Goal: Information Seeking & Learning: Learn about a topic

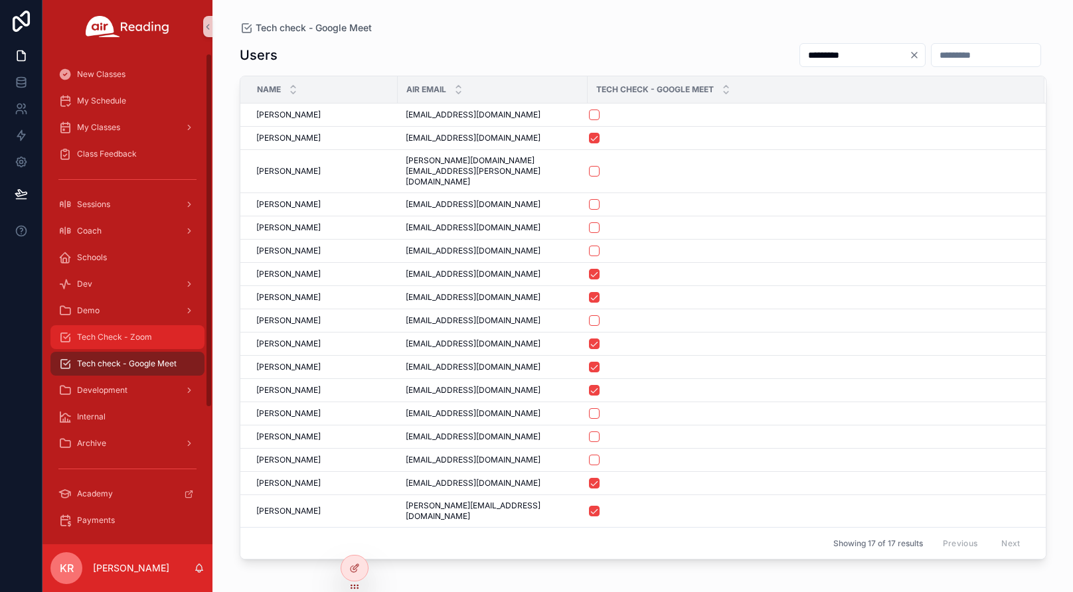
drag, startPoint x: 0, startPoint y: 0, endPoint x: 141, endPoint y: 342, distance: 370.1
click at [141, 342] on span "Tech Check - Zoom" at bounding box center [114, 337] width 75 height 11
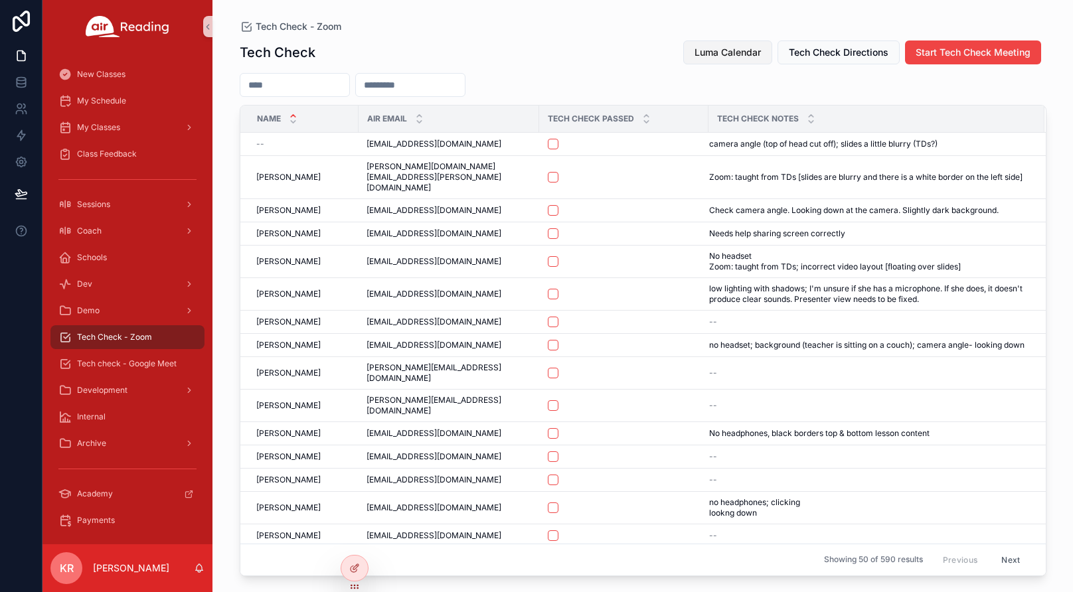
click at [758, 57] on span "Luma Calendar" at bounding box center [728, 52] width 66 height 13
click at [148, 360] on span "Tech check - Google Meet" at bounding box center [127, 364] width 100 height 11
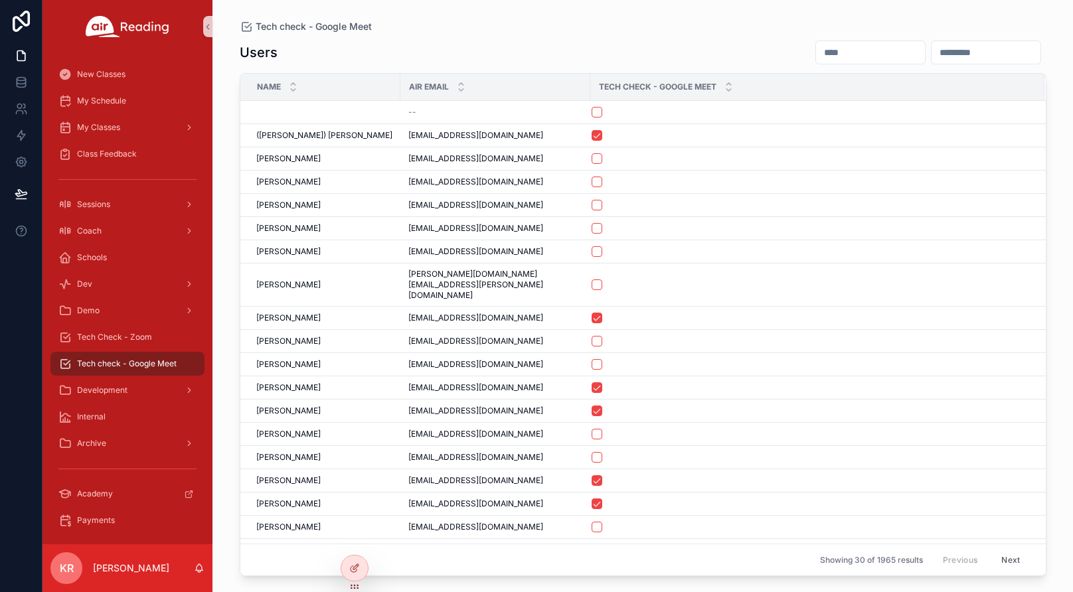
click at [816, 55] on input "scrollable content" at bounding box center [870, 52] width 109 height 19
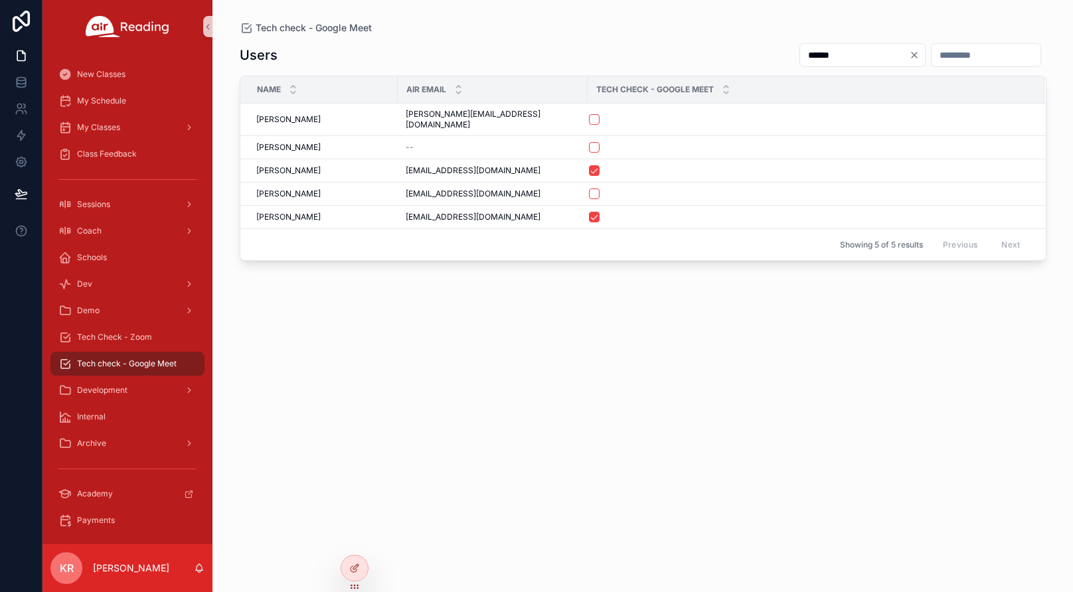
type input "******"
click at [126, 333] on span "Tech Check - Zoom" at bounding box center [114, 337] width 75 height 11
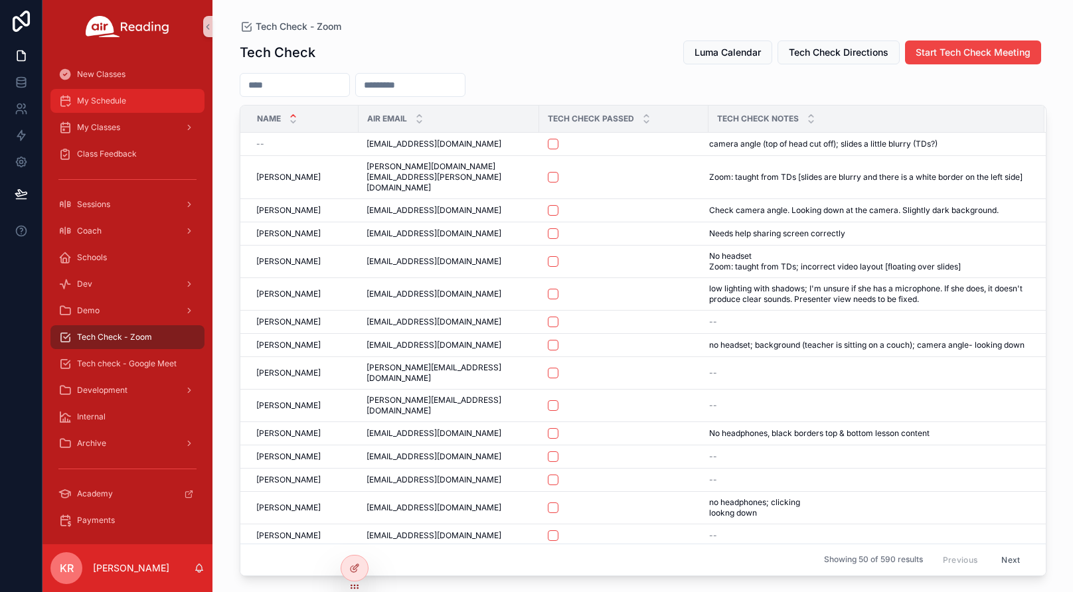
click at [131, 108] on div "My Schedule" at bounding box center [127, 100] width 138 height 21
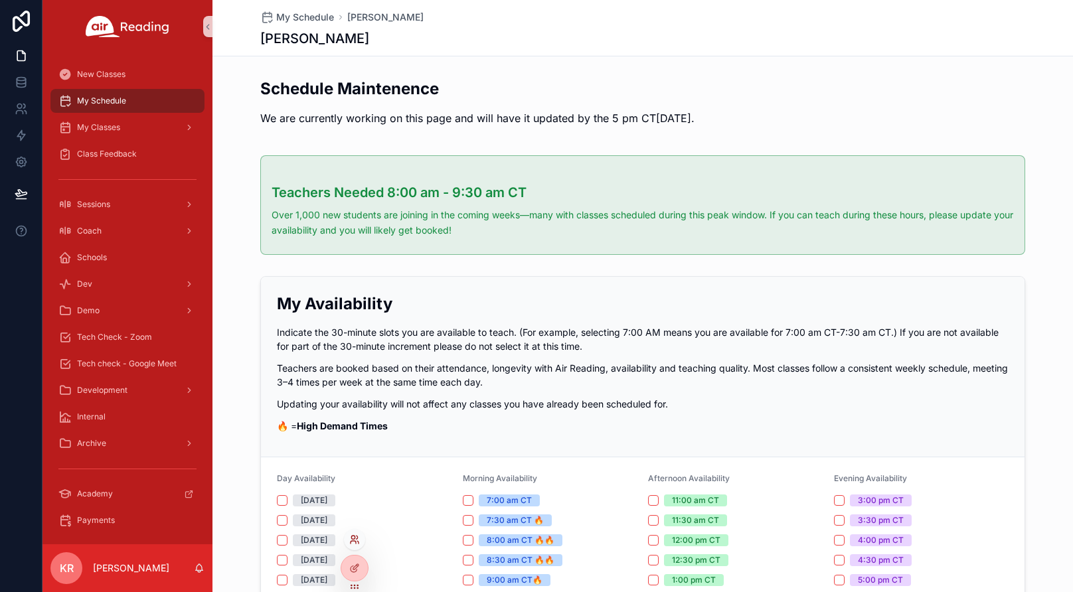
click at [356, 544] on icon at bounding box center [353, 542] width 5 height 3
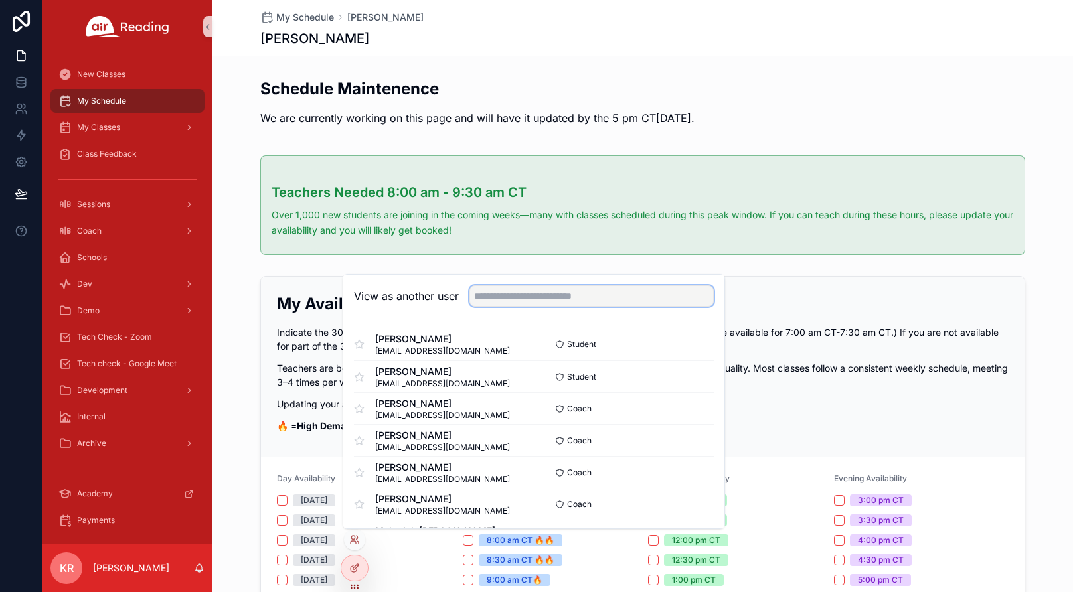
click at [509, 296] on input "text" at bounding box center [592, 296] width 244 height 21
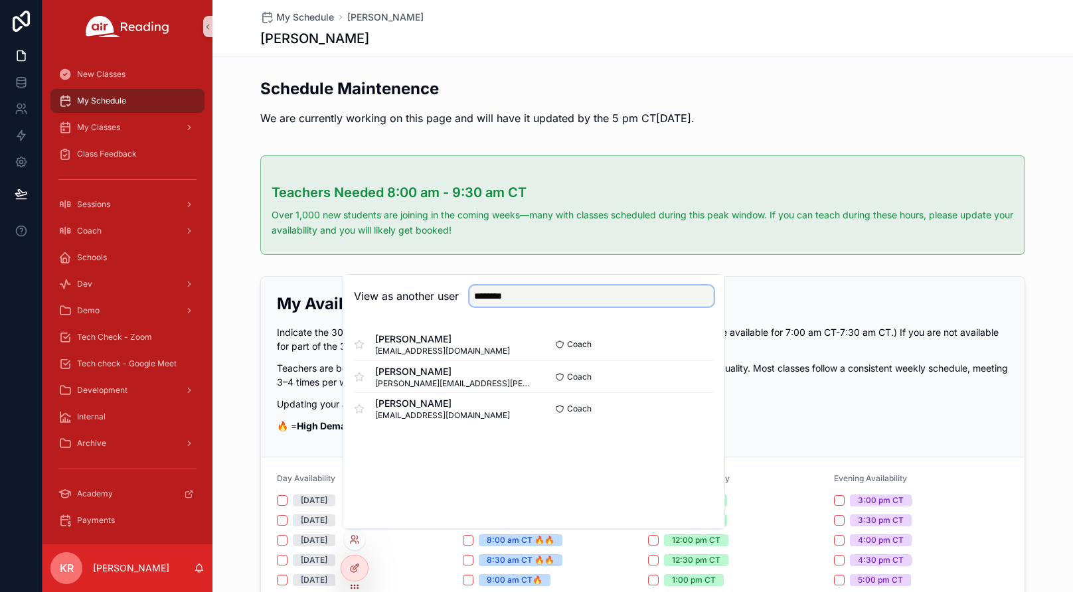
type input "********"
click at [701, 378] on button "Select" at bounding box center [696, 376] width 35 height 19
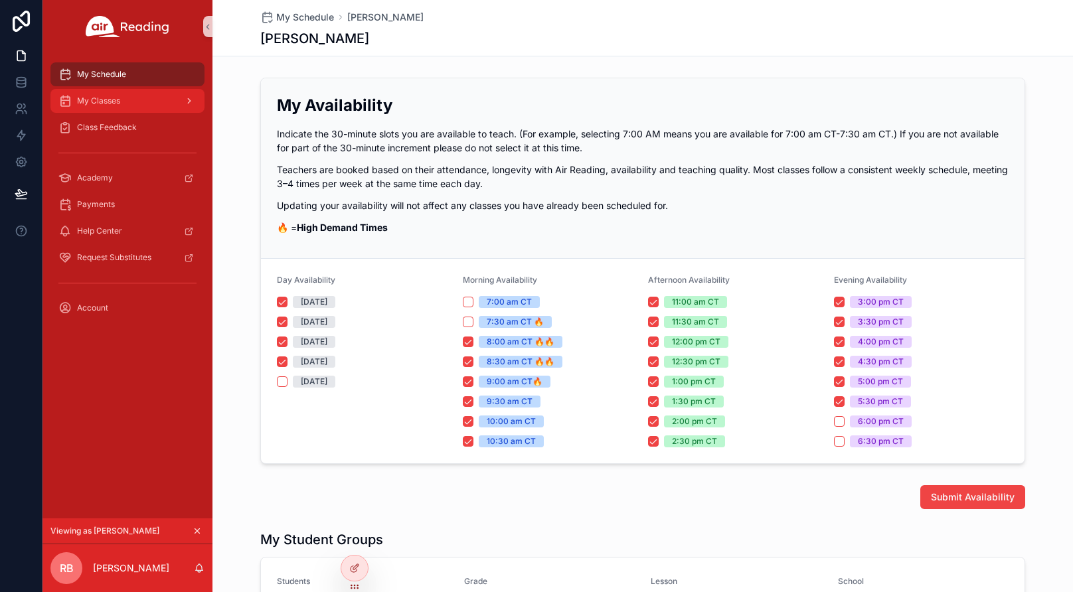
click at [147, 103] on div "My Classes" at bounding box center [127, 100] width 138 height 21
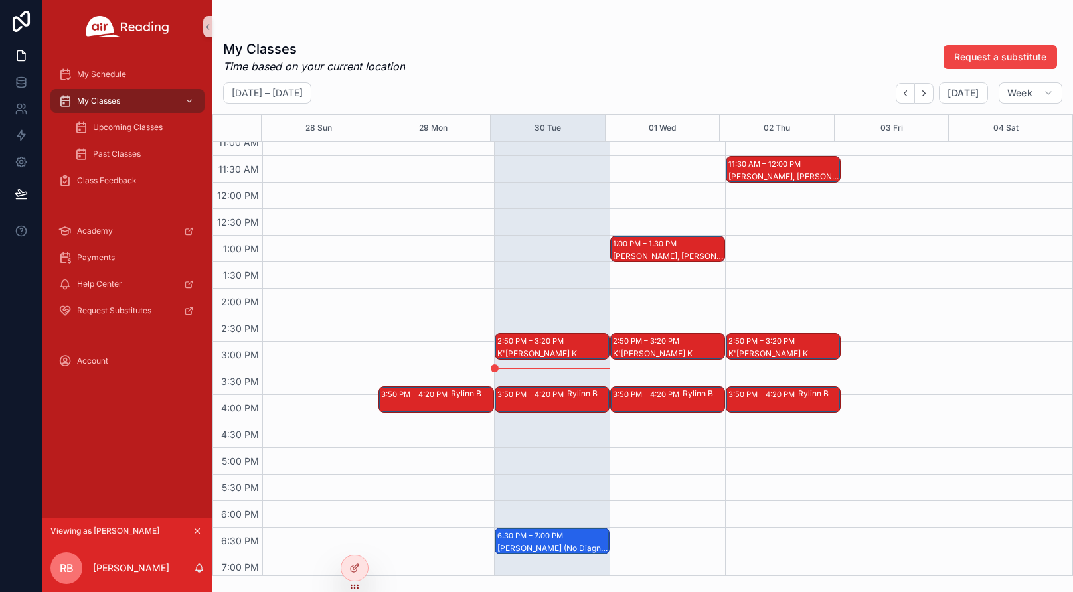
scroll to position [598, 0]
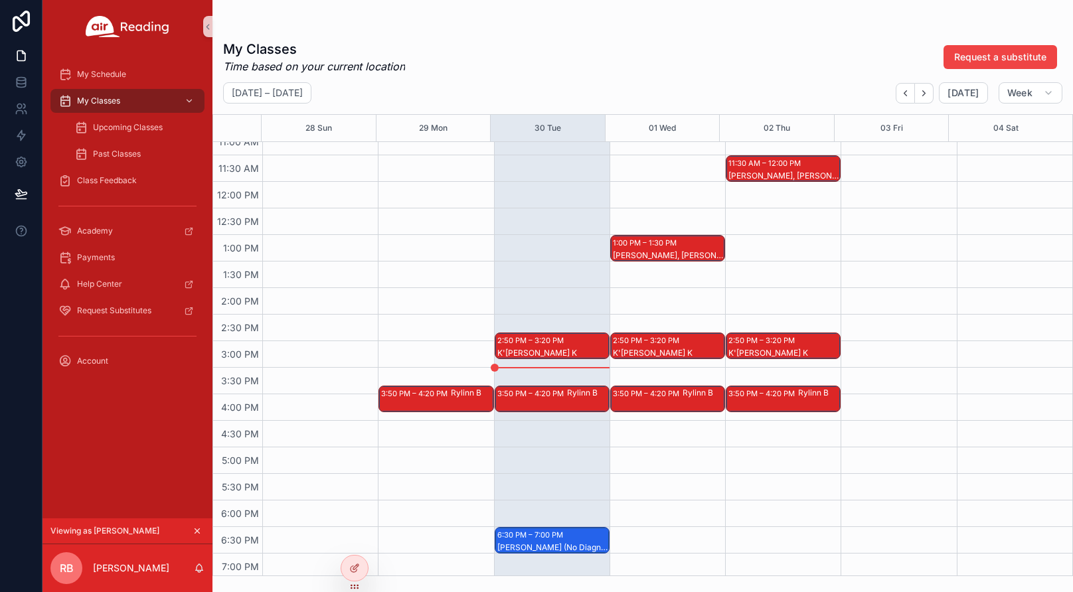
click at [553, 344] on div "2:50 PM – 3:20 PM" at bounding box center [532, 340] width 70 height 13
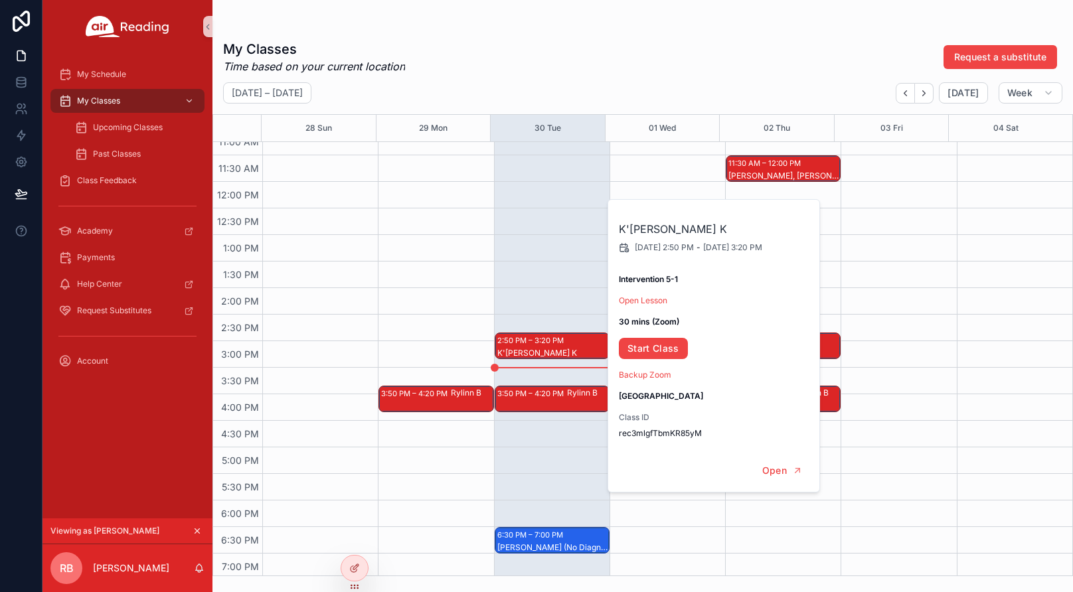
click at [443, 321] on div "3:50 PM – 4:20 PM Rylinn B" at bounding box center [436, 181] width 116 height 1275
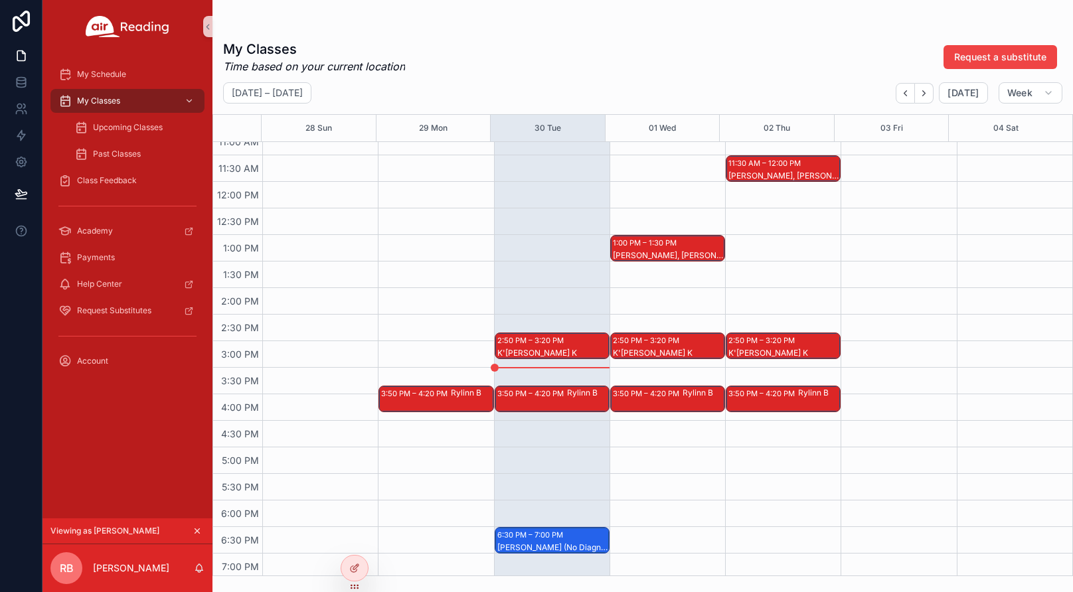
click at [545, 399] on div "3:50 PM – 4:20 PM" at bounding box center [532, 393] width 70 height 13
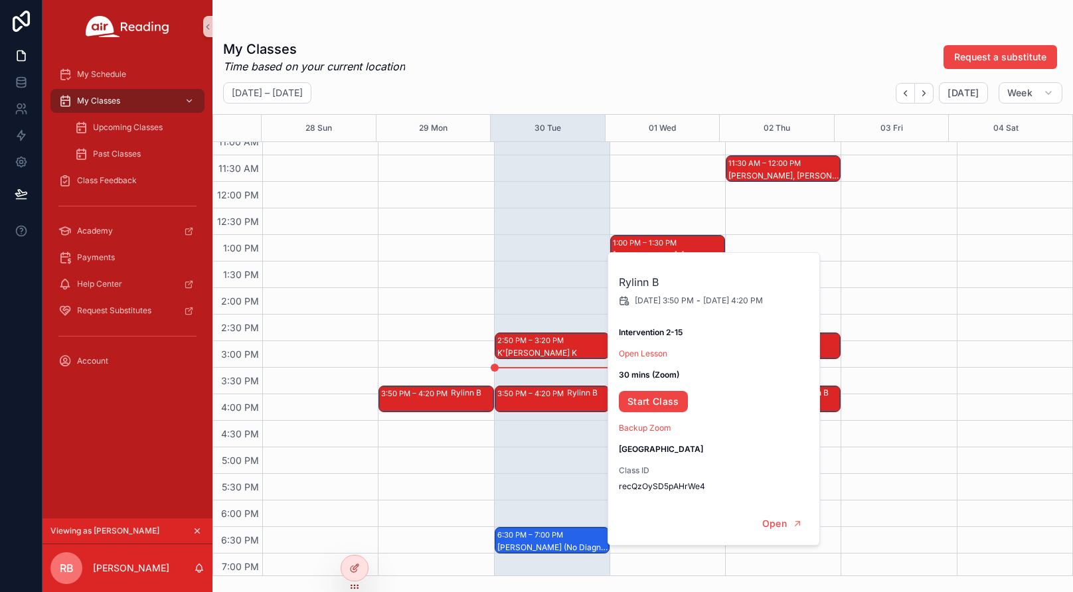
click at [427, 340] on div "3:50 PM – 4:20 PM Rylinn B" at bounding box center [436, 181] width 116 height 1275
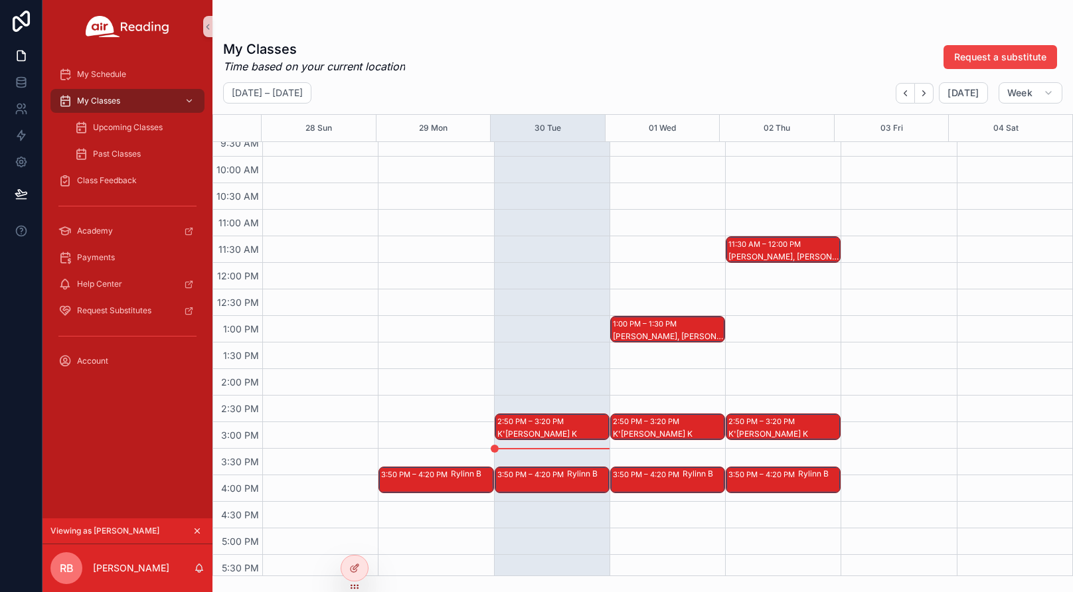
scroll to position [398, 0]
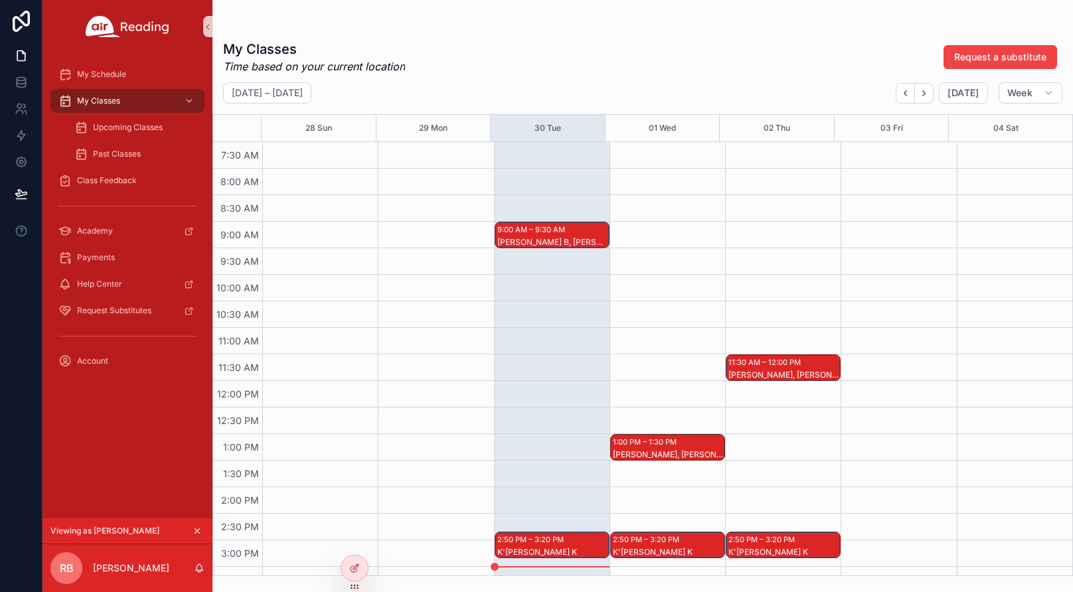
click at [544, 237] on div "Braxton B, Camella M, Dewayne M, Donte D, Emma P, Faith D, Karsen B, Kenedy R, …" at bounding box center [552, 242] width 111 height 11
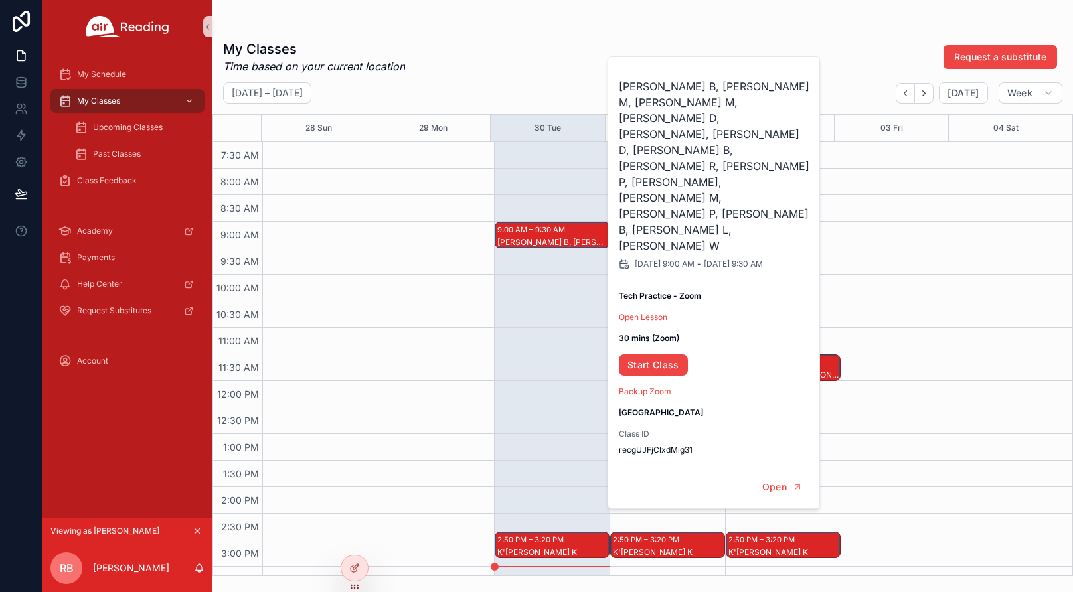
click at [441, 291] on div "3:50 PM – 4:20 PM Rylinn B" at bounding box center [436, 381] width 116 height 1275
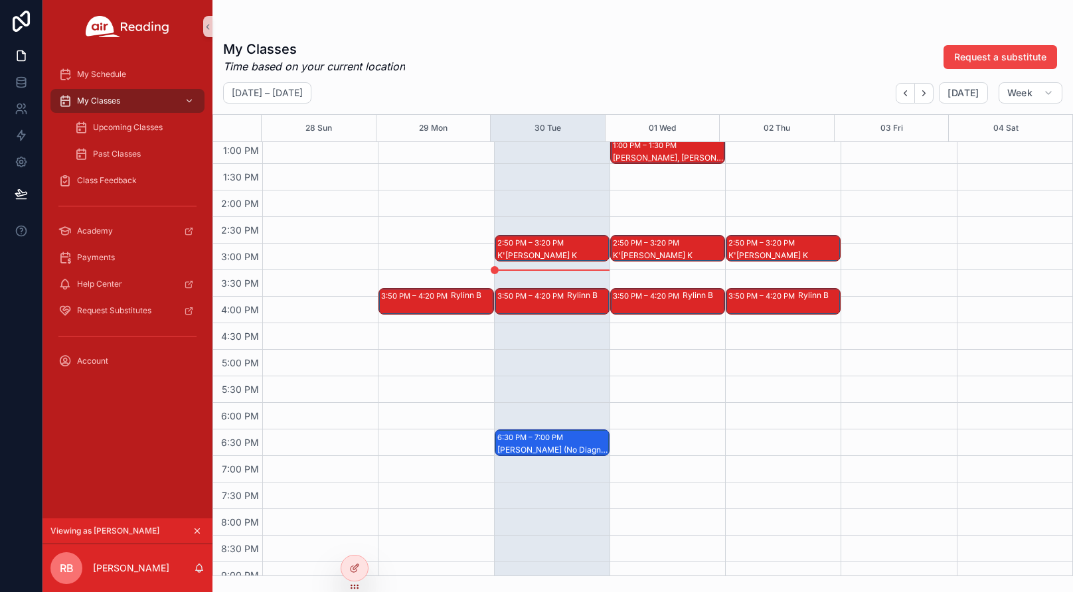
scroll to position [664, 0]
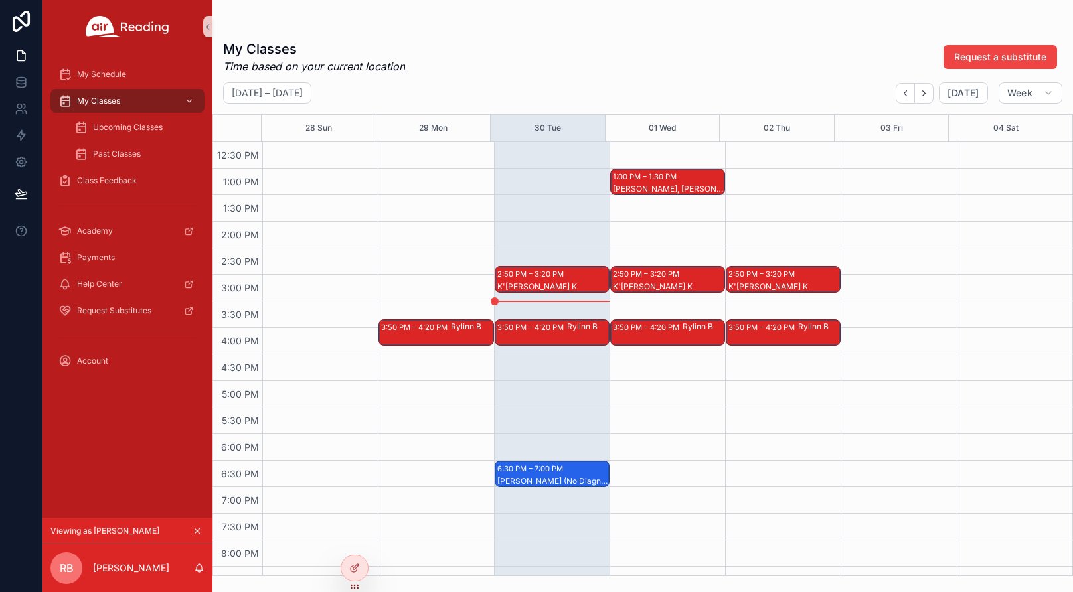
click at [555, 331] on div "3:50 PM – 4:20 PM" at bounding box center [532, 327] width 70 height 13
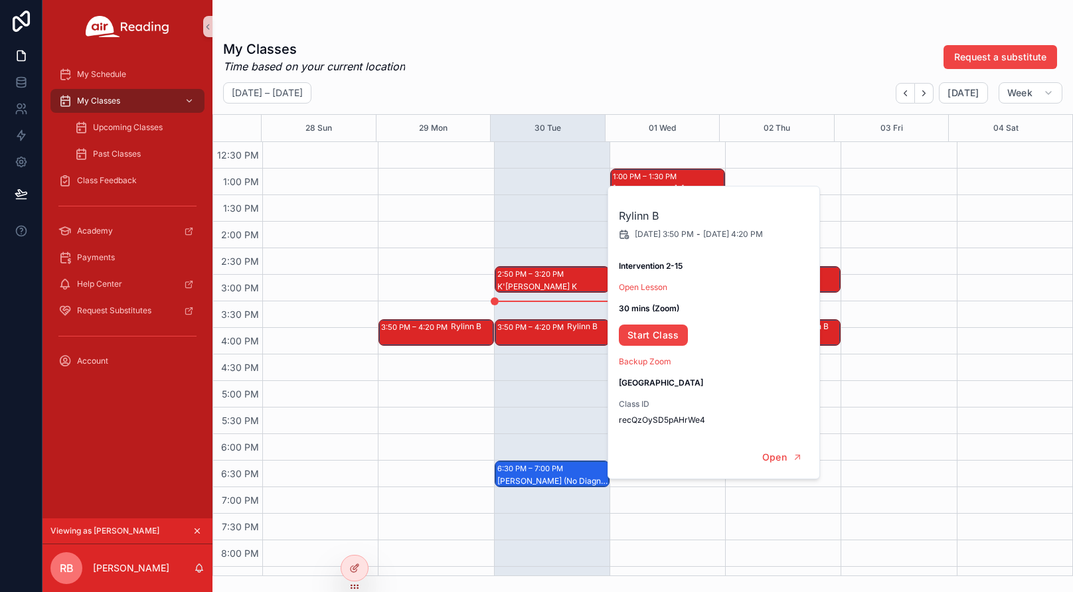
click at [407, 278] on div "3:50 PM – 4:20 PM Rylinn B" at bounding box center [436, 115] width 116 height 1275
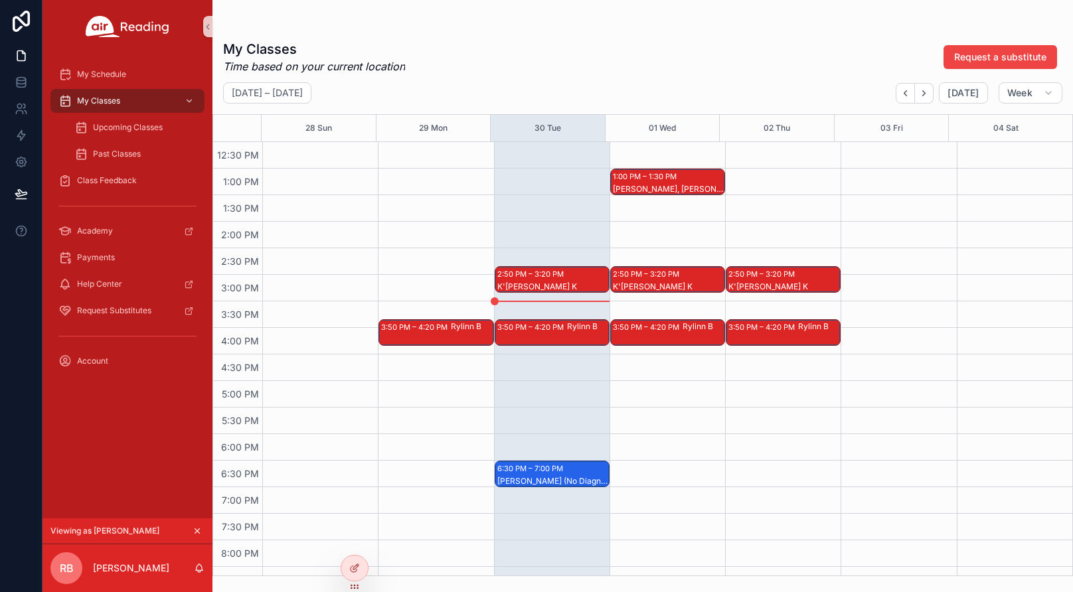
click at [505, 281] on div "2:50 PM – 3:20 PM K'Myia K" at bounding box center [552, 279] width 114 height 25
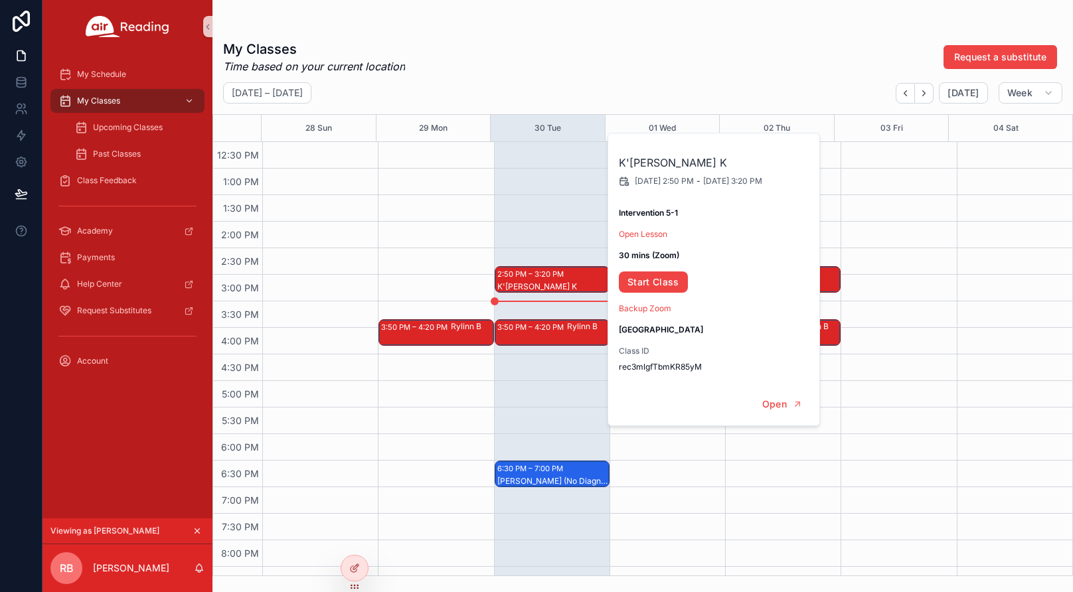
click at [448, 282] on div "3:50 PM – 4:20 PM Rylinn B" at bounding box center [436, 115] width 116 height 1275
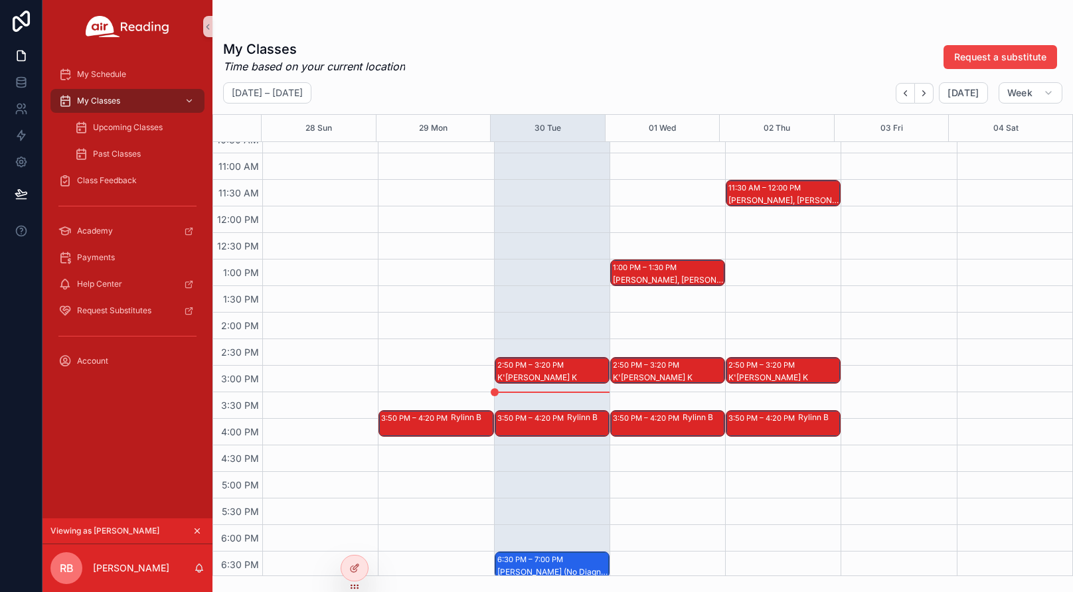
scroll to position [531, 0]
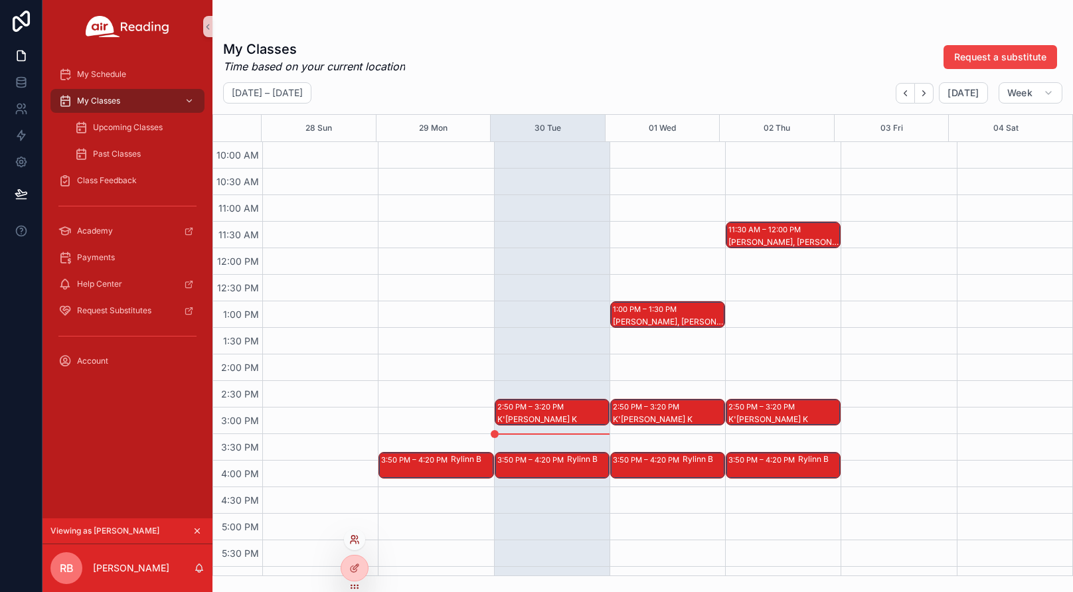
click at [353, 542] on icon at bounding box center [354, 540] width 11 height 11
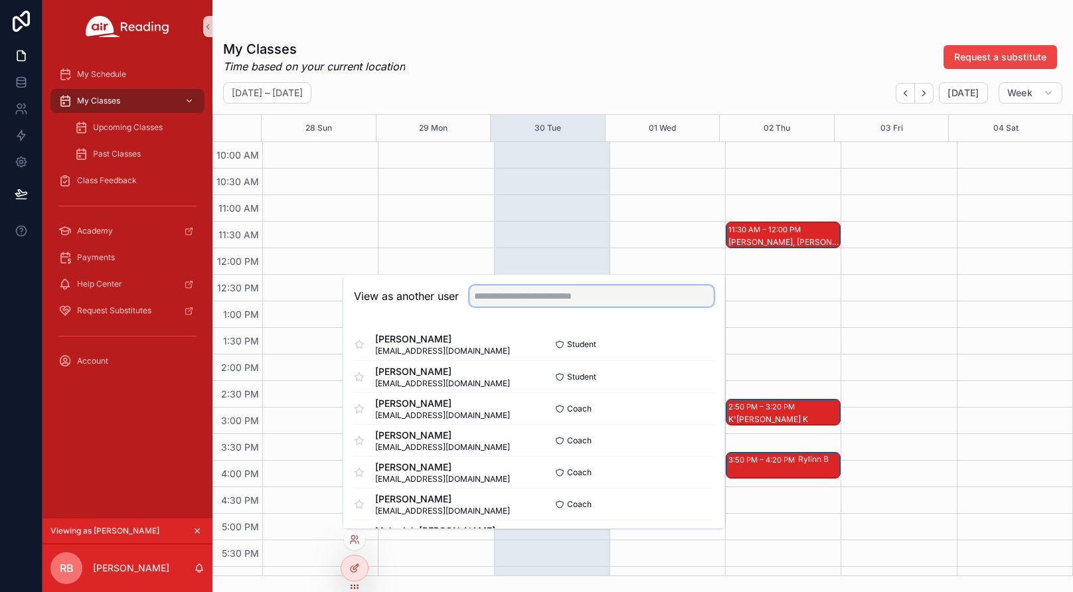
click at [579, 297] on input "text" at bounding box center [592, 296] width 244 height 21
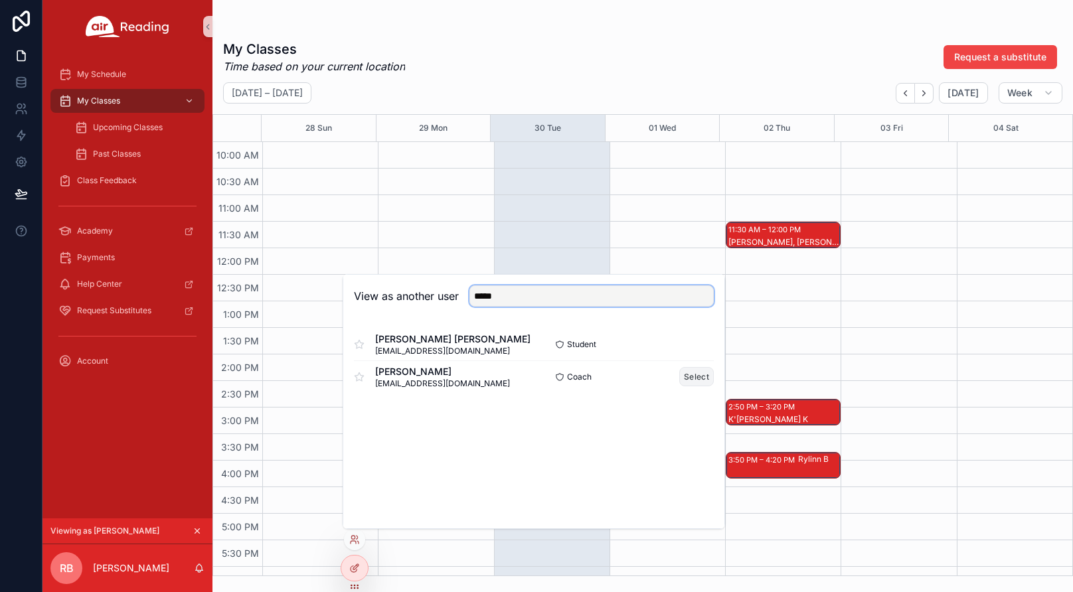
type input "*****"
click at [695, 374] on button "Select" at bounding box center [696, 376] width 35 height 19
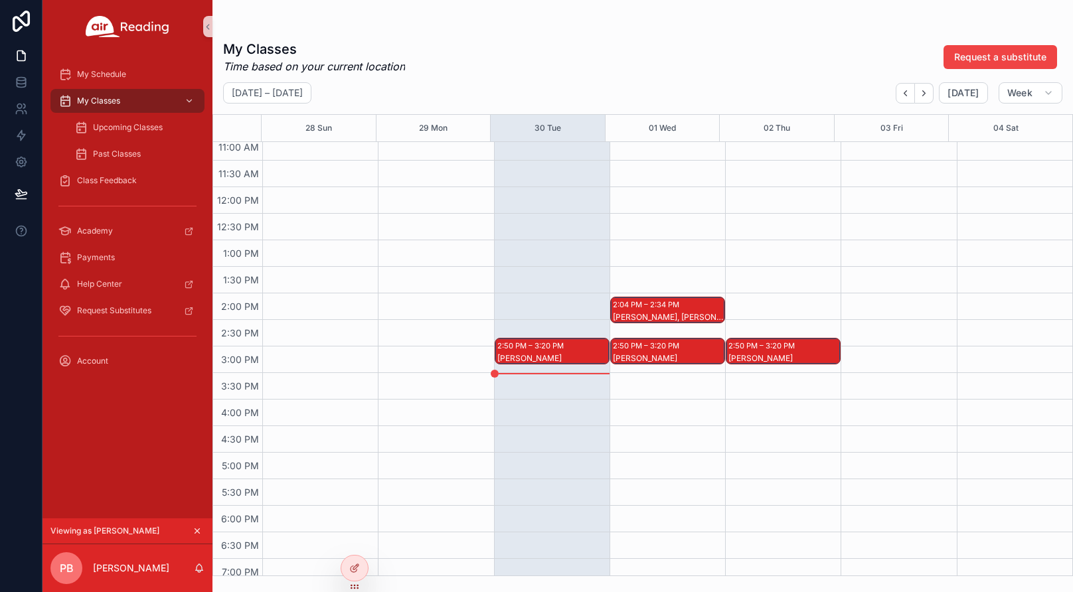
scroll to position [598, 0]
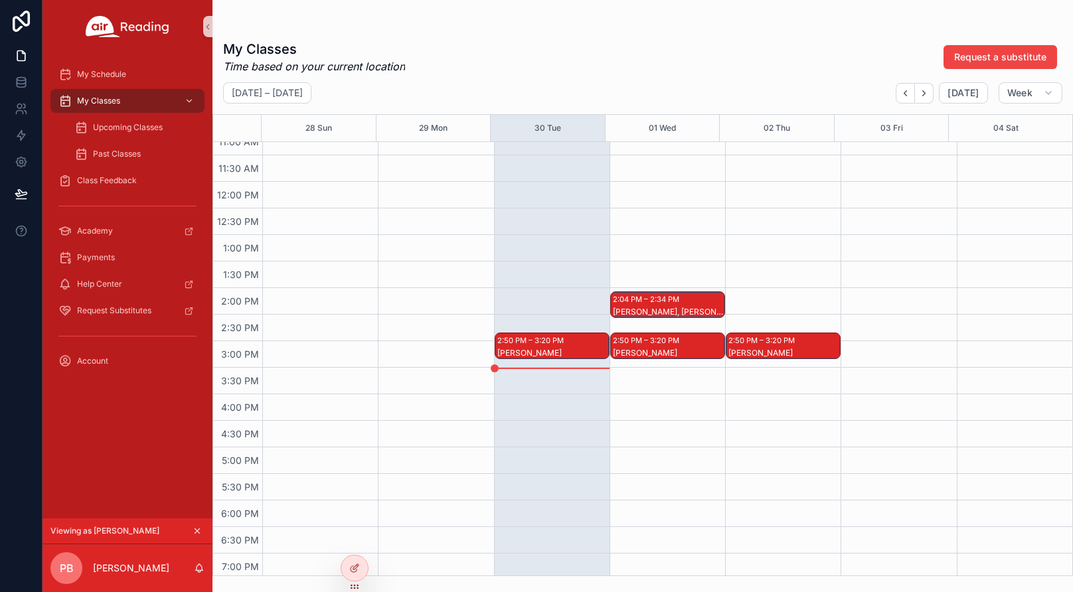
click at [573, 352] on div "Bailey B" at bounding box center [552, 359] width 111 height 24
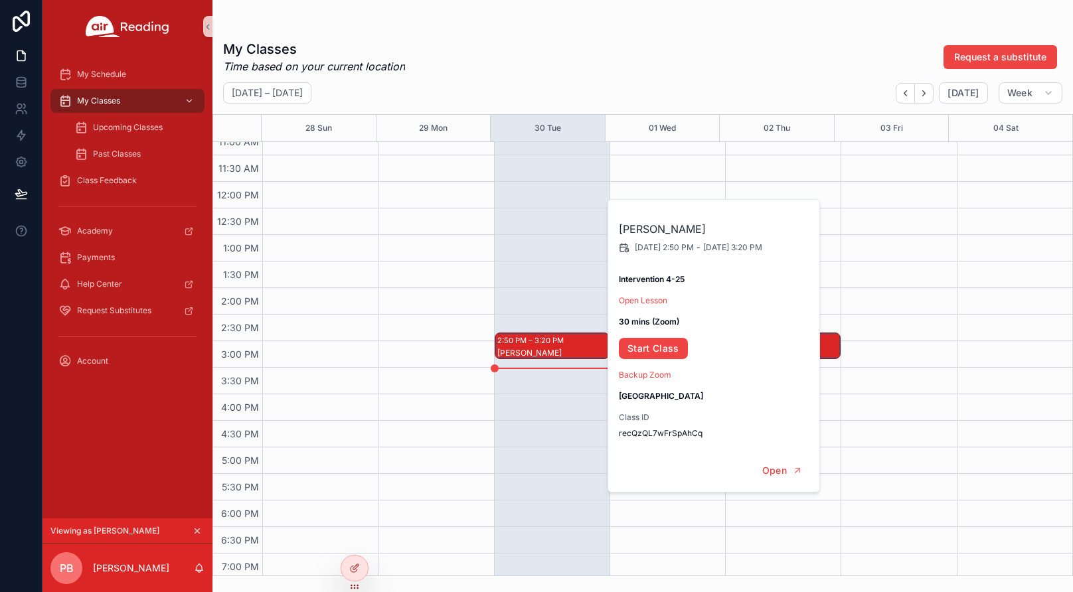
click at [457, 359] on div "scrollable content" at bounding box center [436, 181] width 116 height 1275
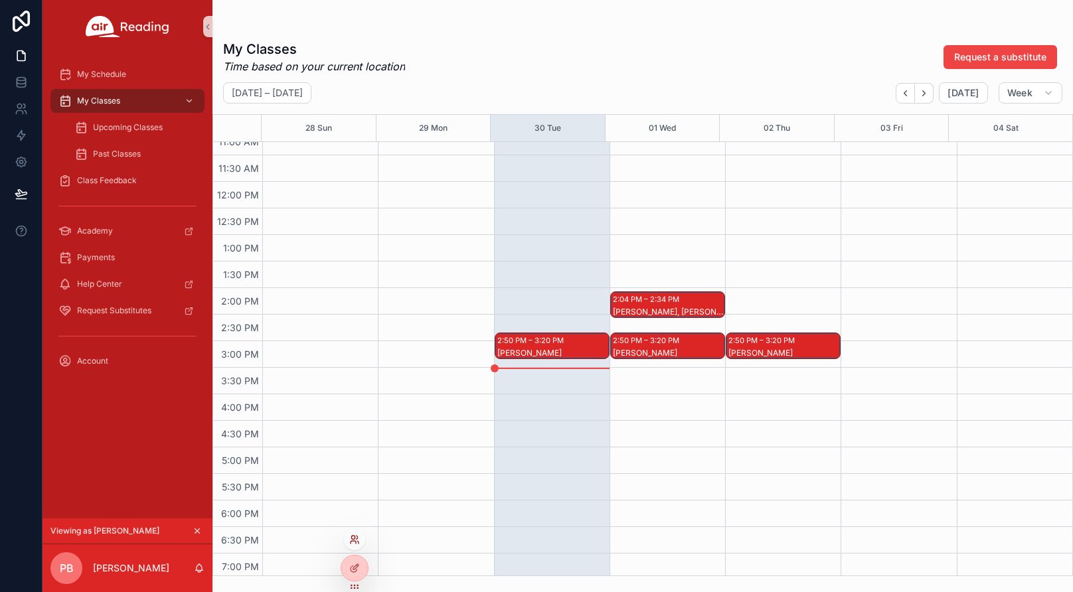
click at [350, 540] on icon at bounding box center [354, 540] width 11 height 11
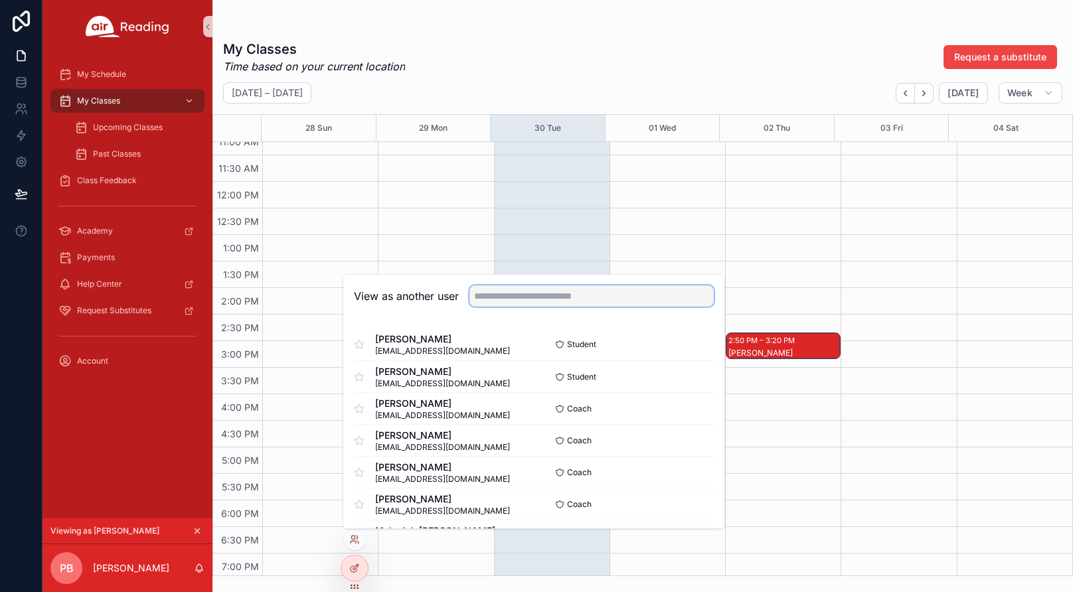
click at [513, 300] on input "text" at bounding box center [592, 296] width 244 height 21
type input "*****"
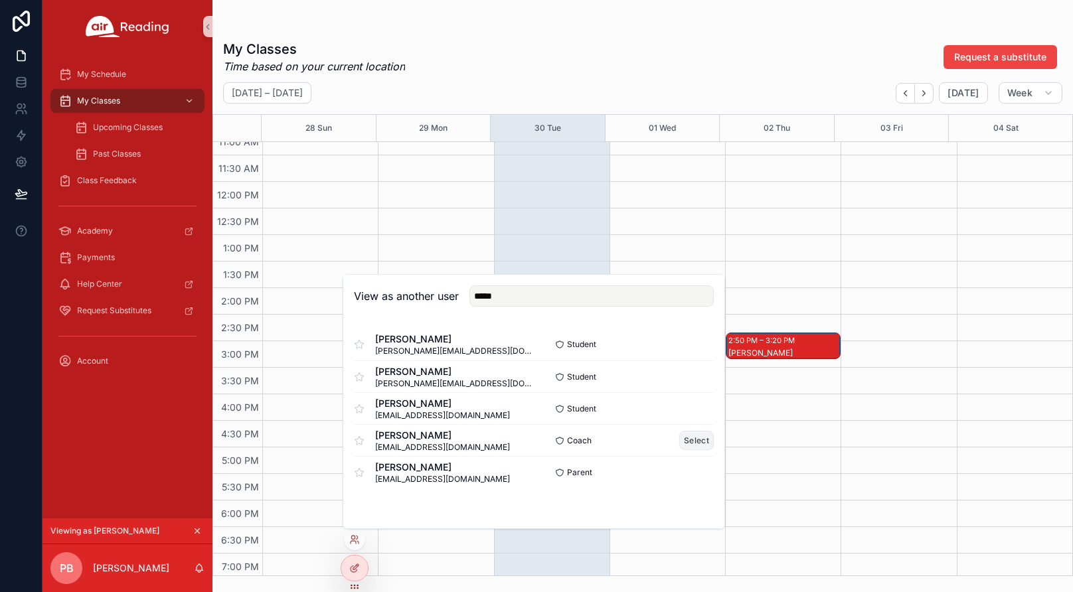
click at [696, 438] on button "Select" at bounding box center [696, 440] width 35 height 19
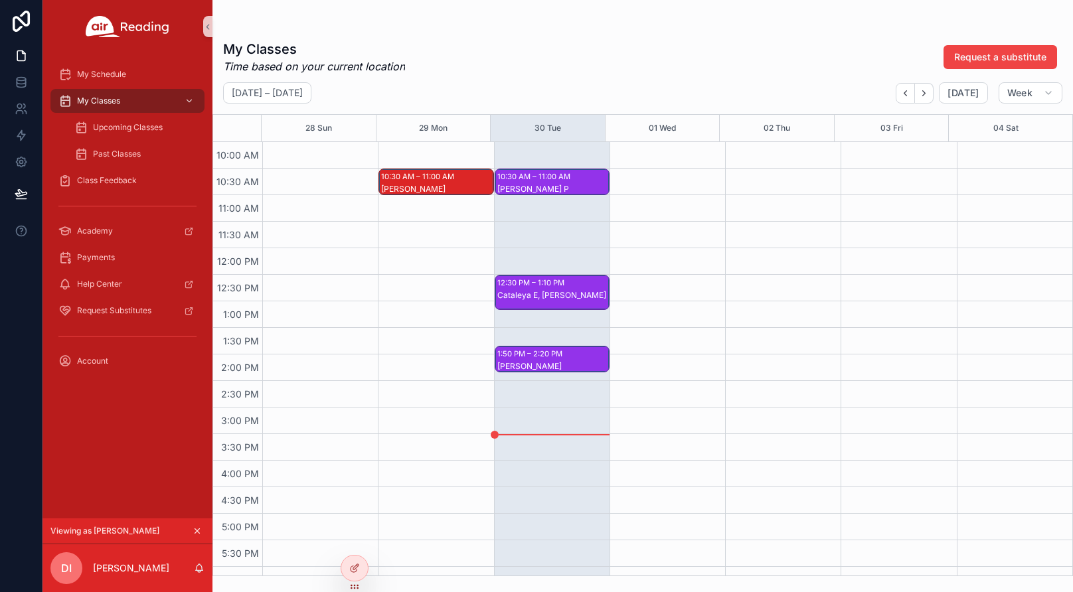
scroll to position [465, 0]
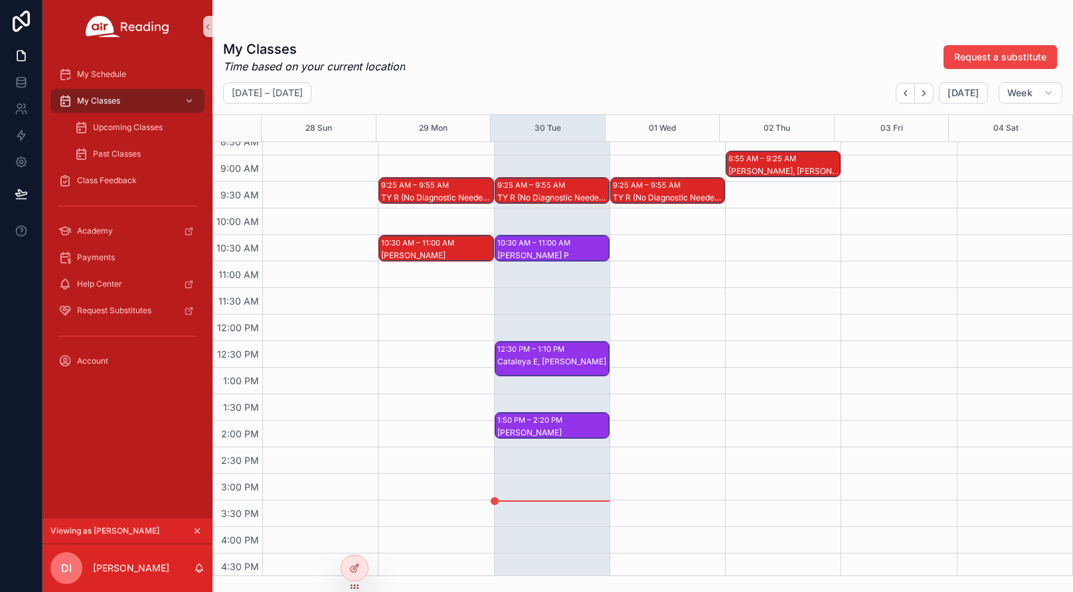
click at [553, 423] on div "1:50 PM – 2:20 PM" at bounding box center [531, 420] width 68 height 13
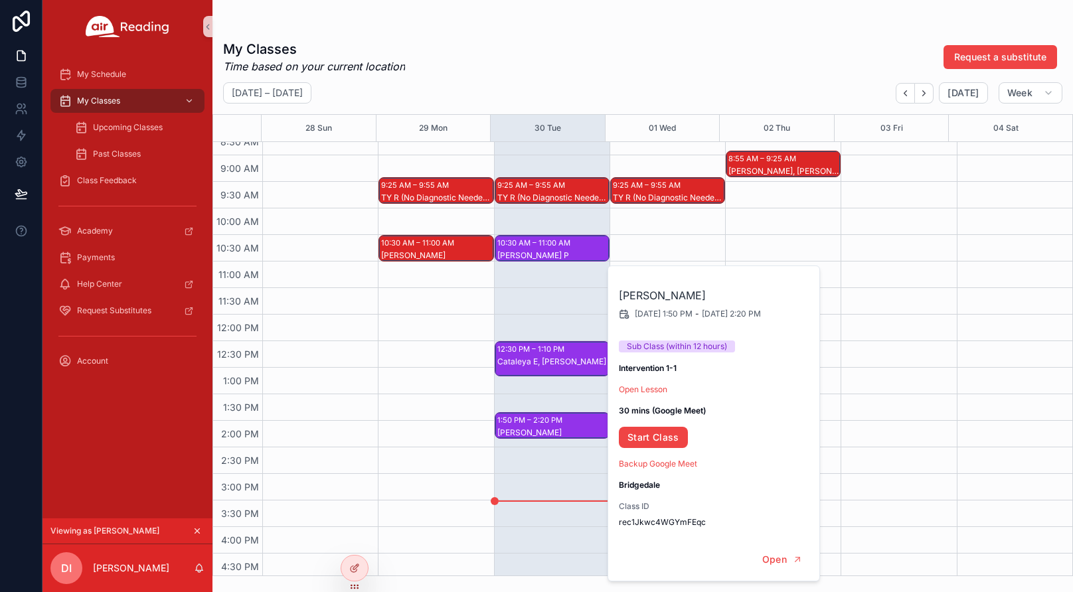
click at [430, 433] on div "9:25 AM – 9:55 AM TY R (No Diagnostic Needed), CARTER M (No Diagnostic Needed) …" at bounding box center [436, 314] width 116 height 1275
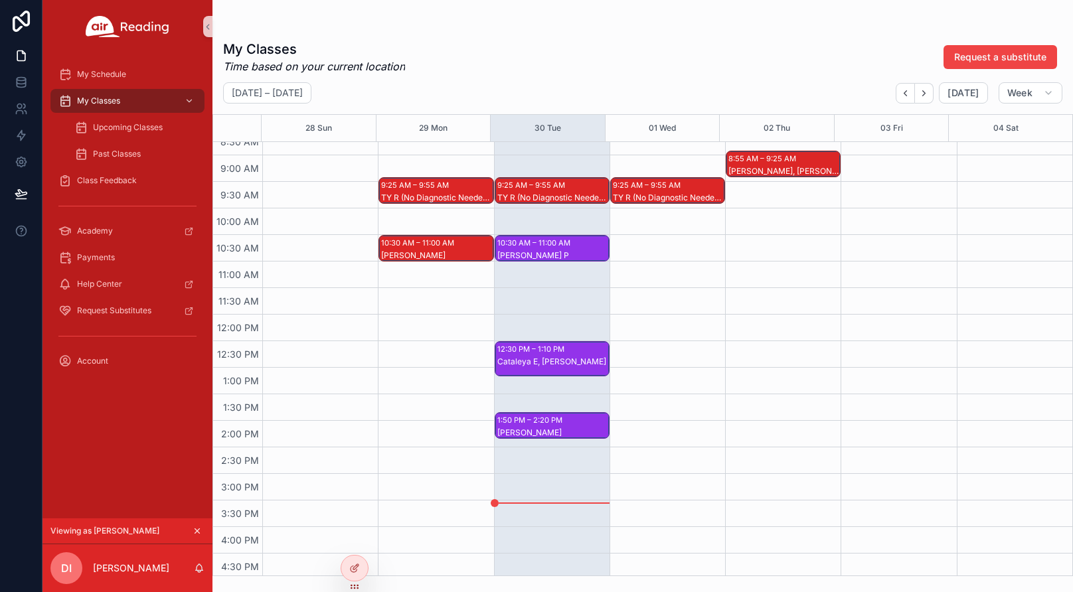
click at [197, 532] on icon "scrollable content" at bounding box center [197, 531] width 5 height 5
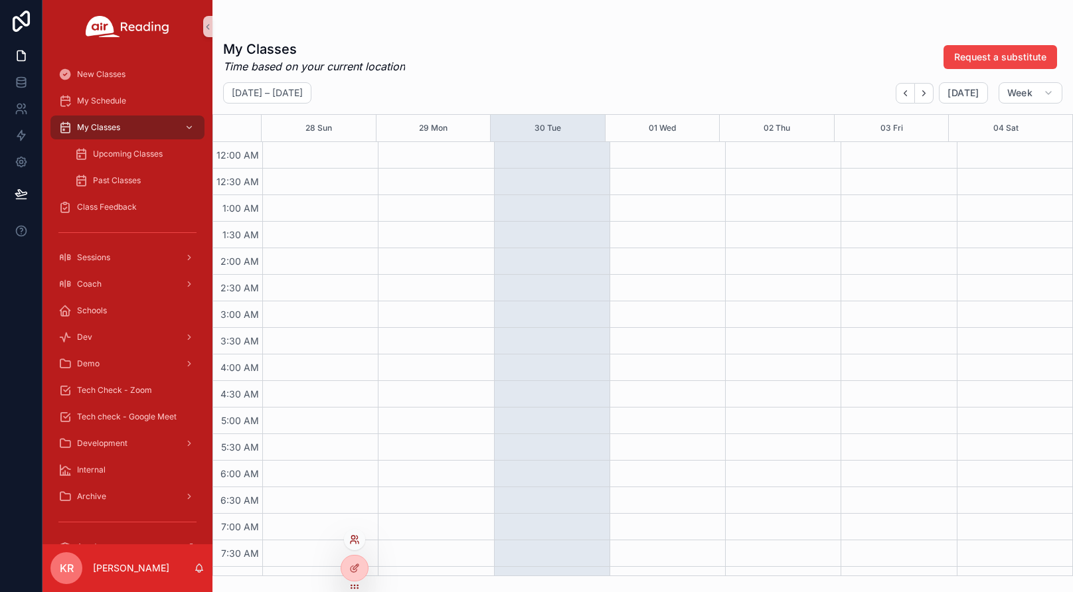
click at [354, 543] on icon at bounding box center [354, 540] width 11 height 11
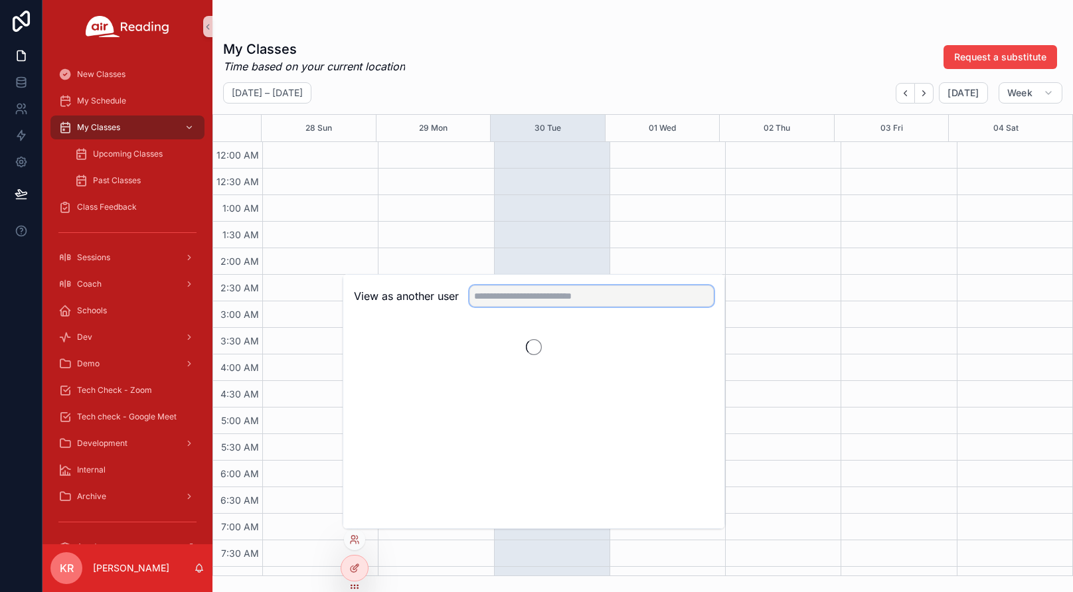
click at [551, 298] on input "text" at bounding box center [592, 296] width 244 height 21
type input "*****"
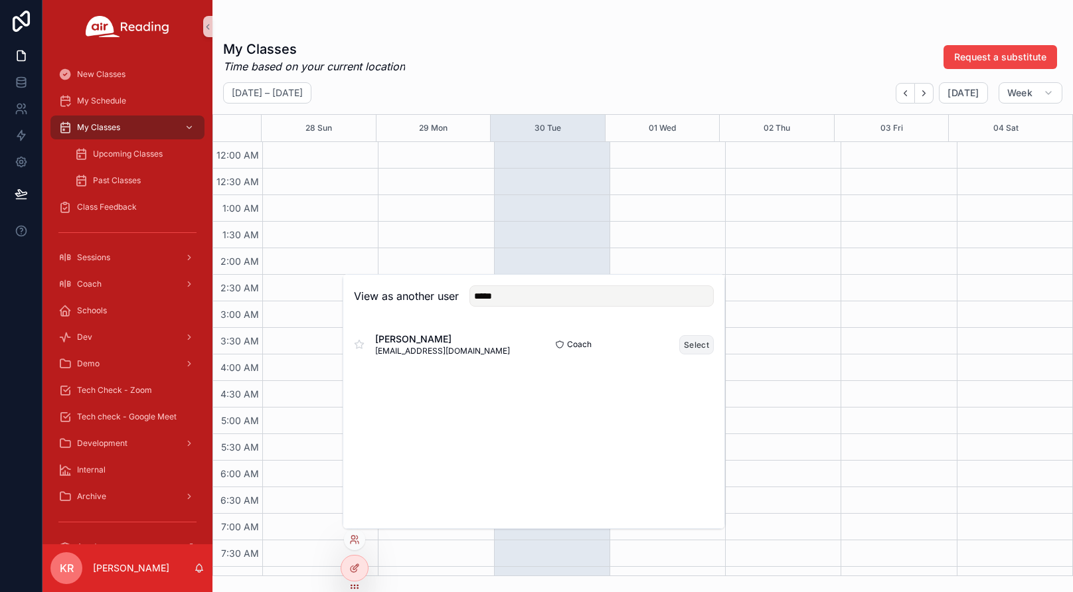
click at [697, 344] on button "Select" at bounding box center [696, 344] width 35 height 19
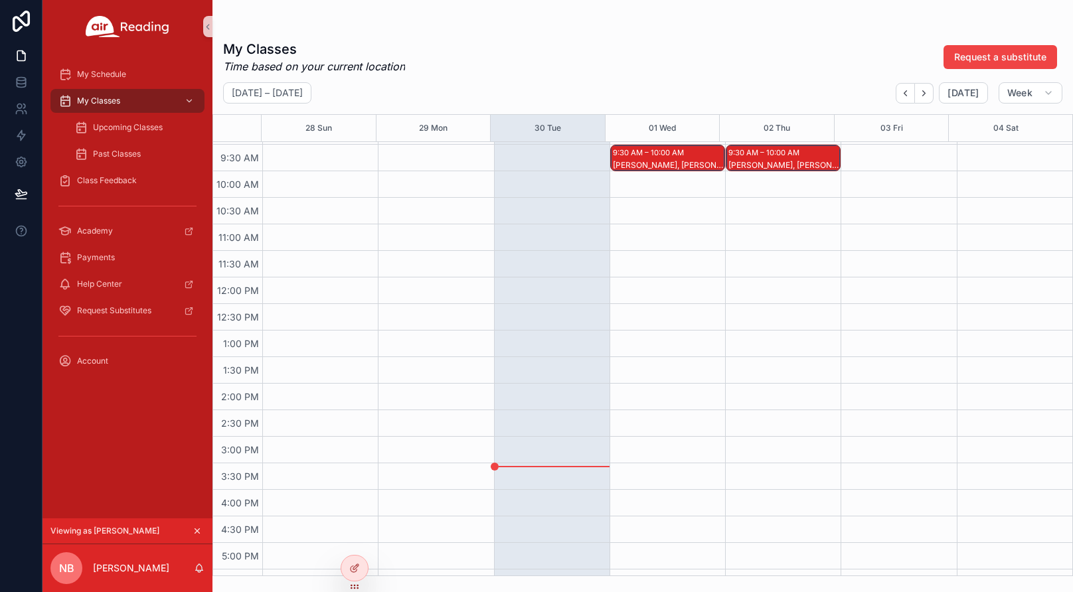
scroll to position [398, 0]
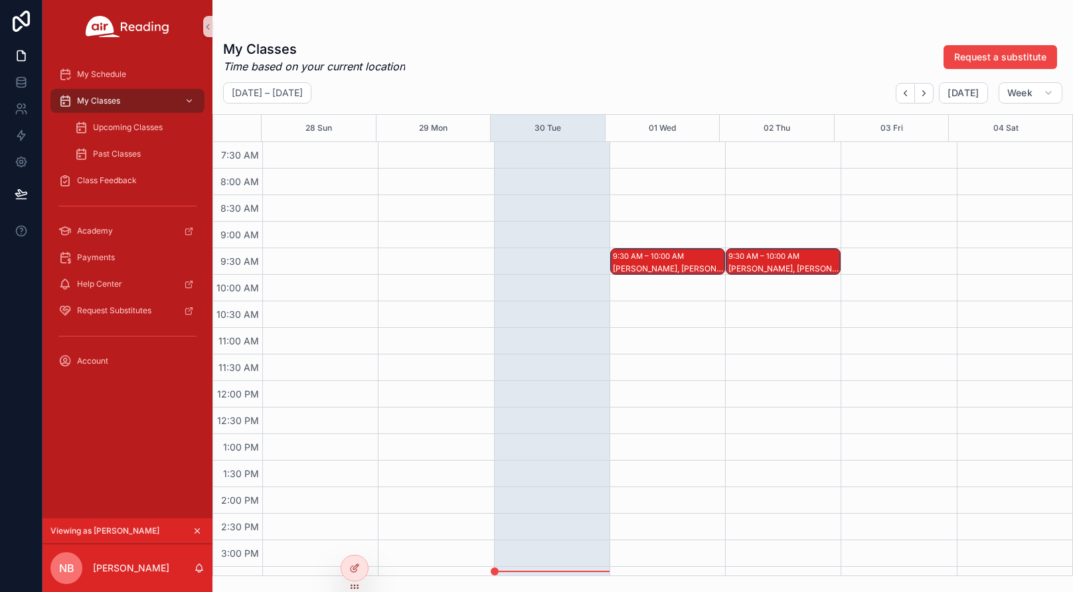
click at [195, 530] on icon "scrollable content" at bounding box center [197, 531] width 9 height 9
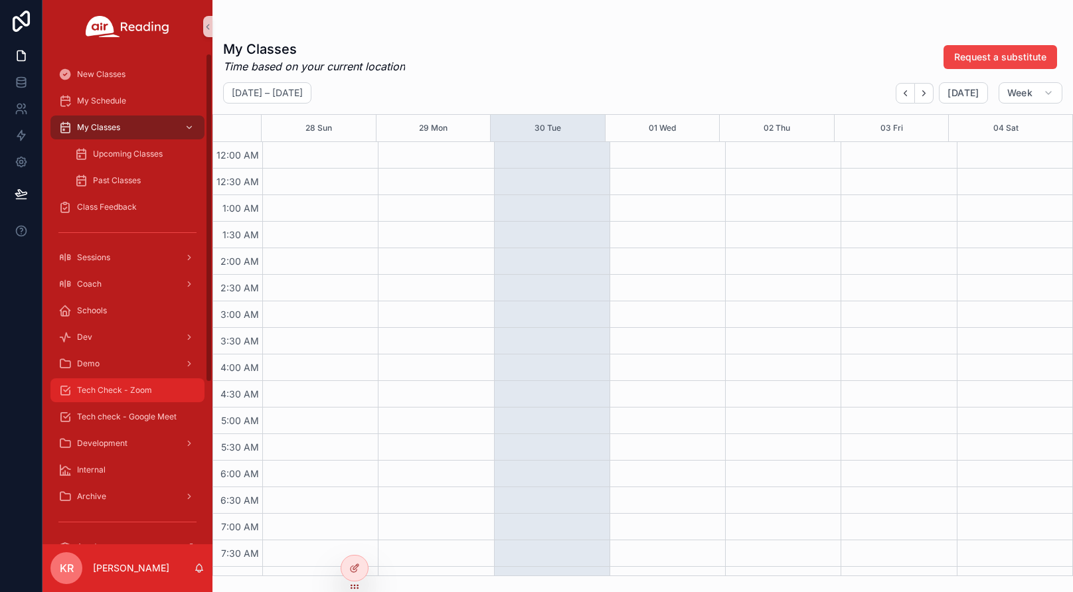
click at [135, 391] on span "Tech Check - Zoom" at bounding box center [114, 390] width 75 height 11
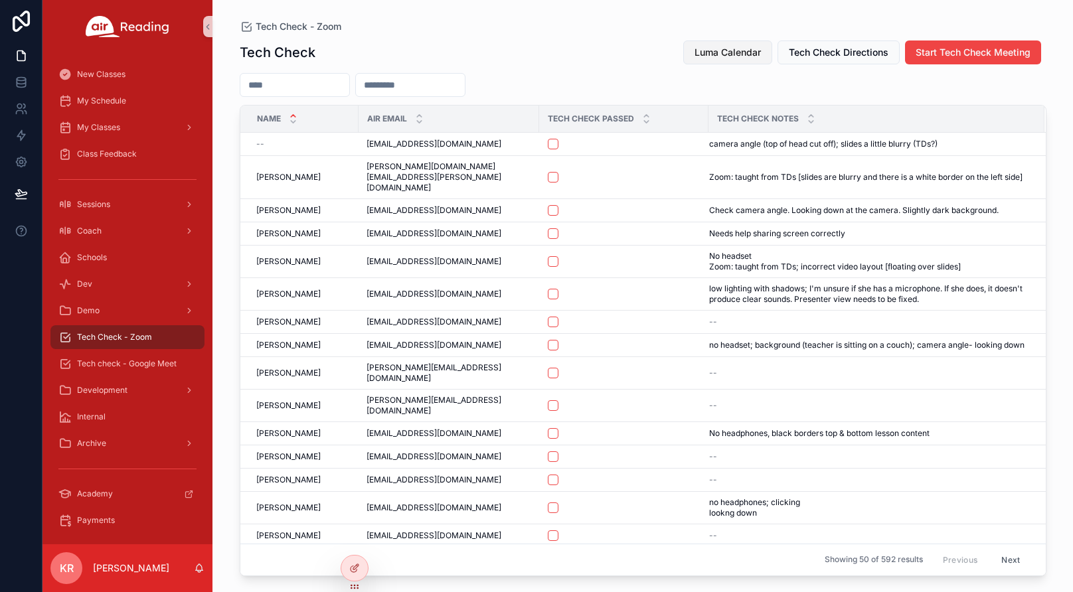
click at [725, 53] on span "Luma Calendar" at bounding box center [728, 52] width 66 height 13
click at [123, 370] on div "Tech check - Google Meet" at bounding box center [127, 363] width 138 height 21
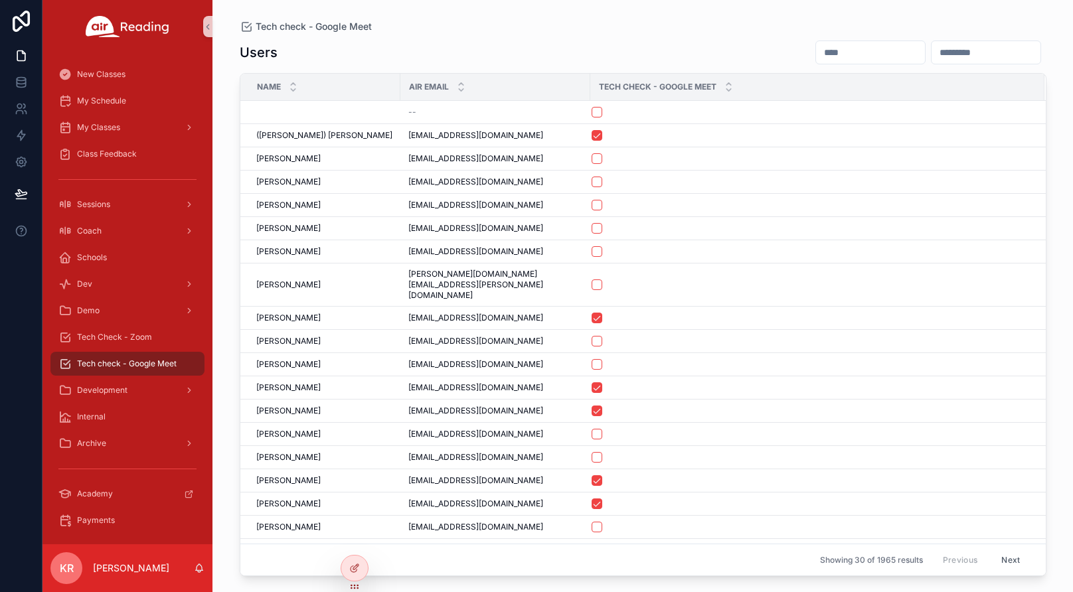
click at [816, 45] on input "scrollable content" at bounding box center [870, 52] width 109 height 19
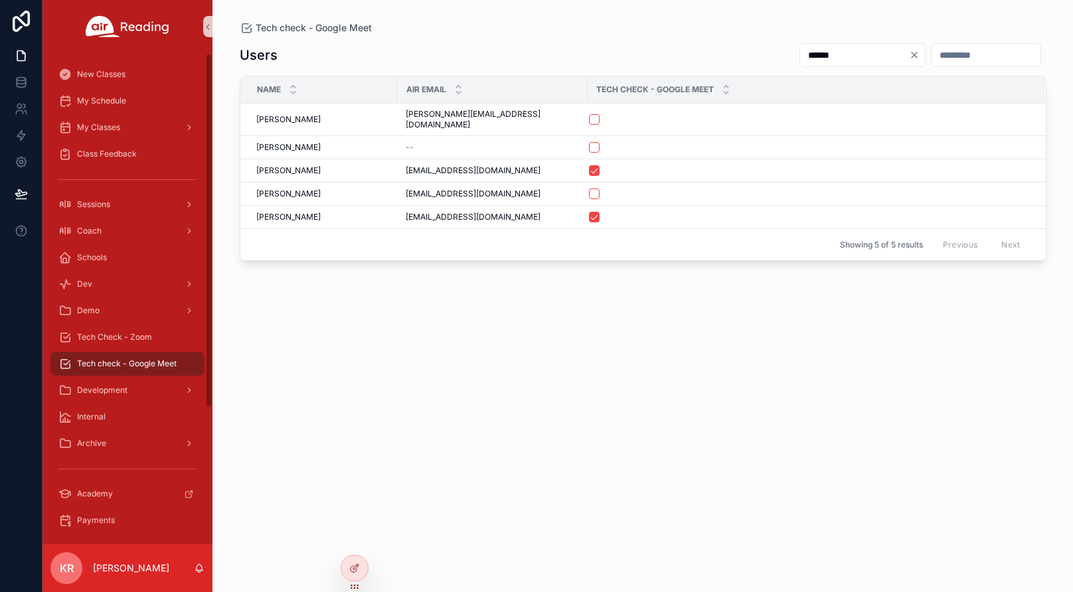
click at [800, 48] on input "******" at bounding box center [854, 55] width 109 height 19
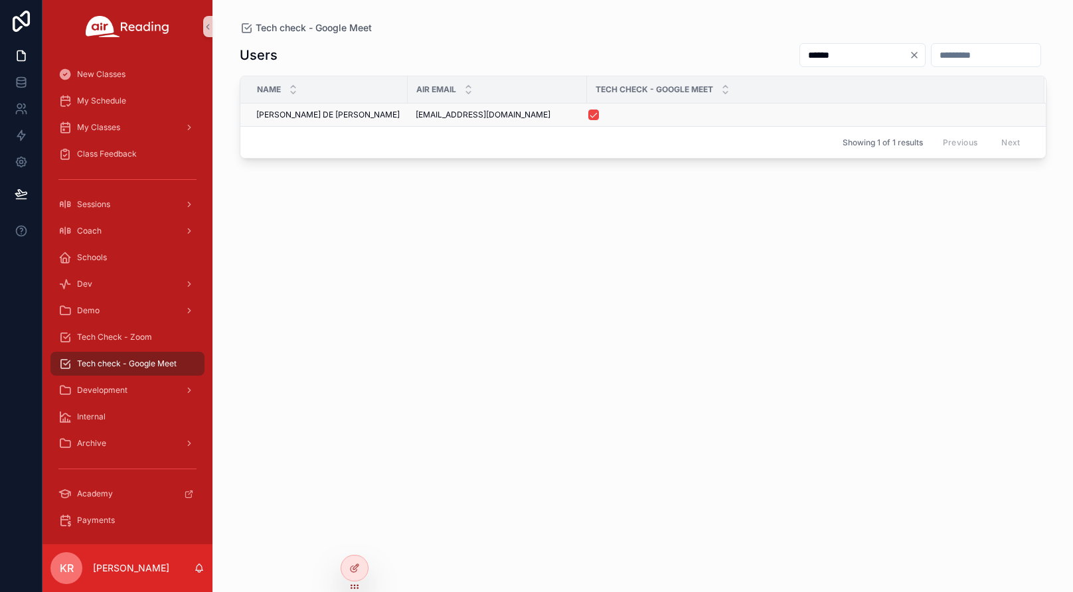
type input "******"
drag, startPoint x: 513, startPoint y: 115, endPoint x: 402, endPoint y: 122, distance: 110.5
click at [408, 122] on td "joymiles89selim@gmail.com joymiles89selim@gmail.com" at bounding box center [497, 115] width 179 height 23
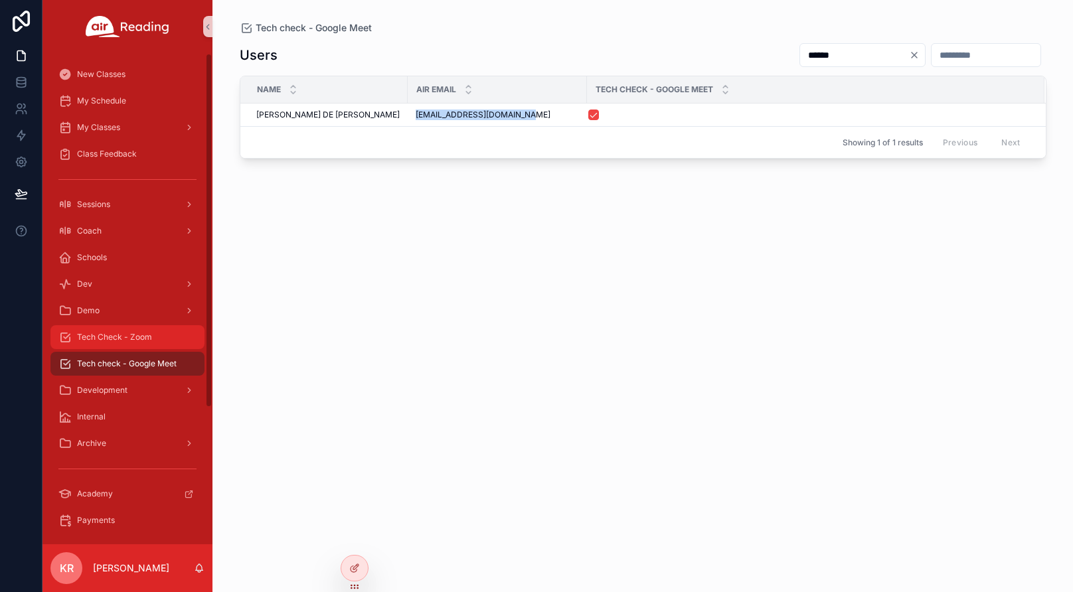
copy span "joymiles89selim@gmail.com"
click at [128, 333] on span "Tech Check - Zoom" at bounding box center [114, 337] width 75 height 11
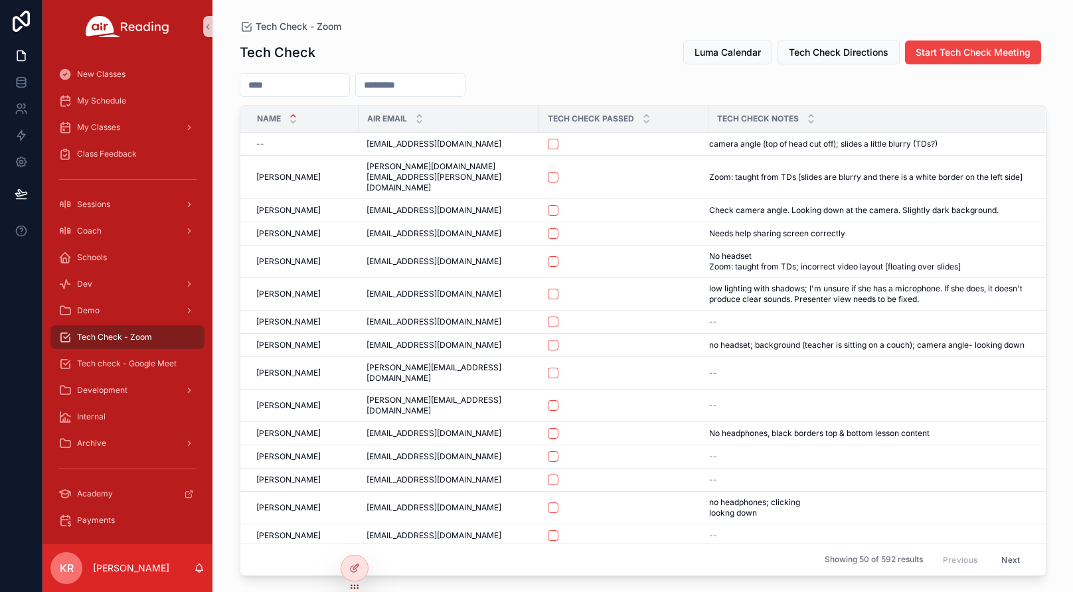
click at [465, 86] on input "scrollable content" at bounding box center [410, 85] width 109 height 19
paste input "**********"
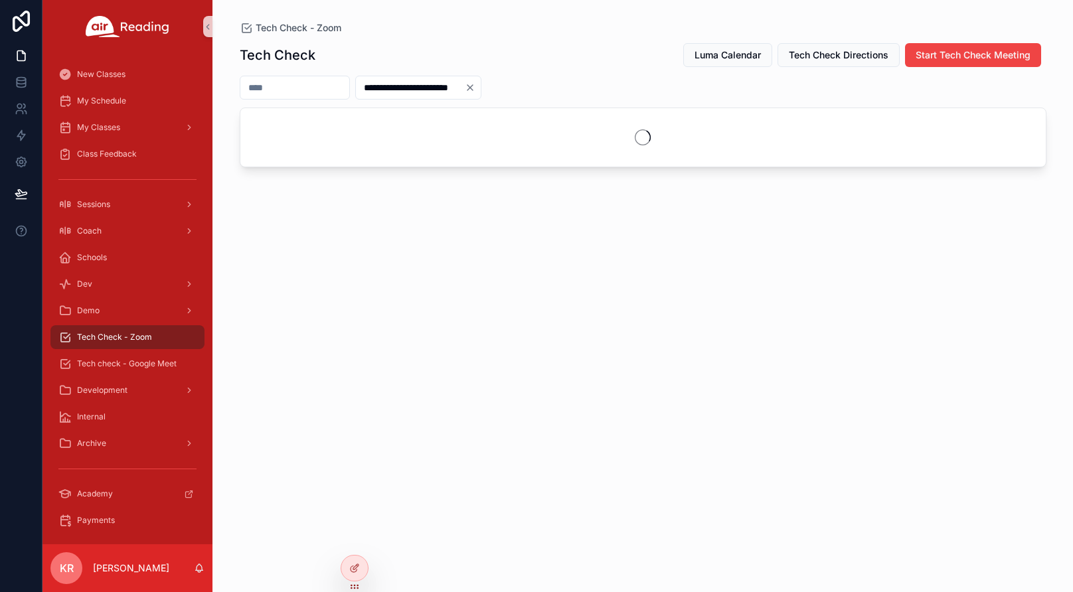
type input "**********"
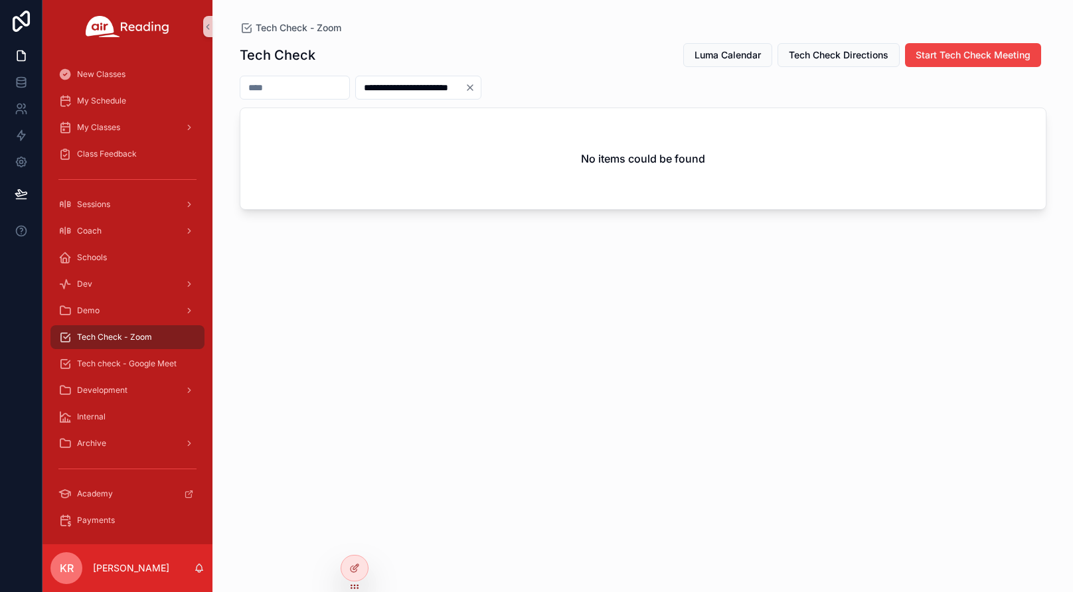
click at [476, 86] on icon "Clear" at bounding box center [470, 87] width 11 height 11
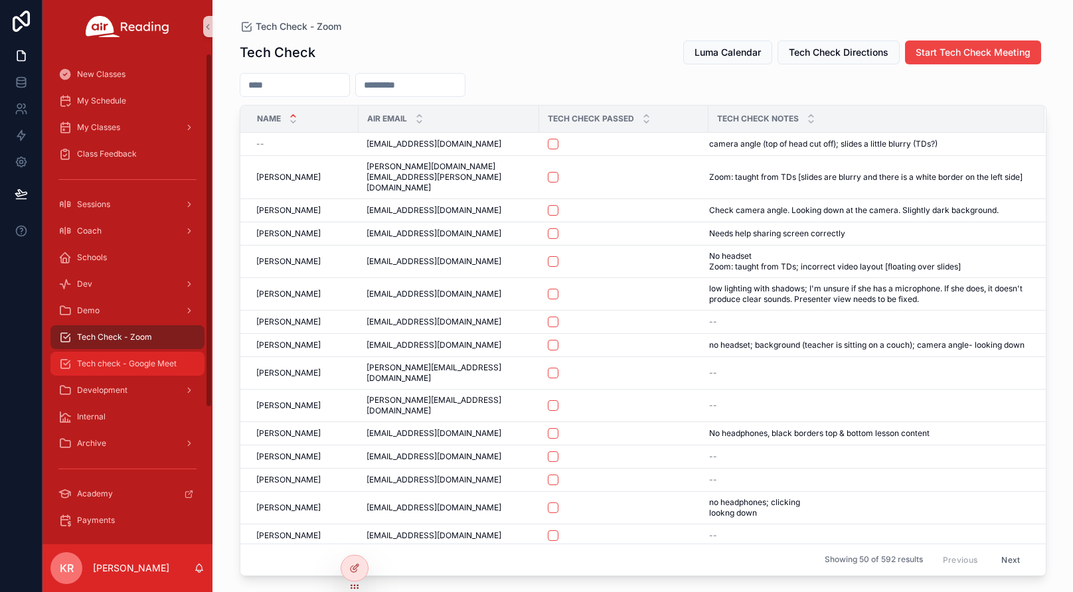
click at [148, 358] on div "Tech check - Google Meet" at bounding box center [127, 363] width 138 height 21
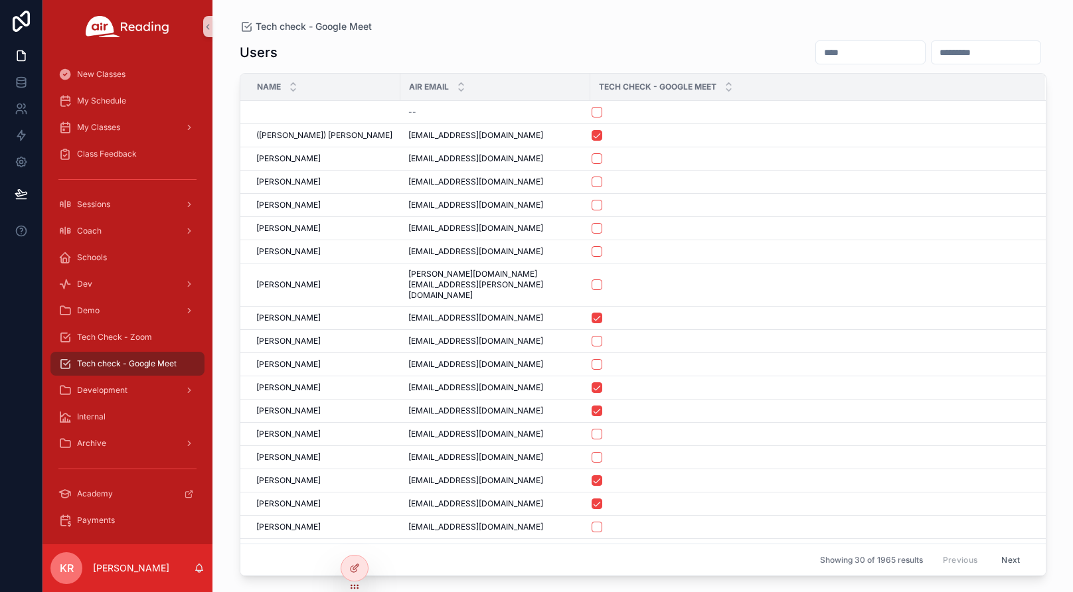
click at [841, 46] on input "scrollable content" at bounding box center [870, 52] width 109 height 19
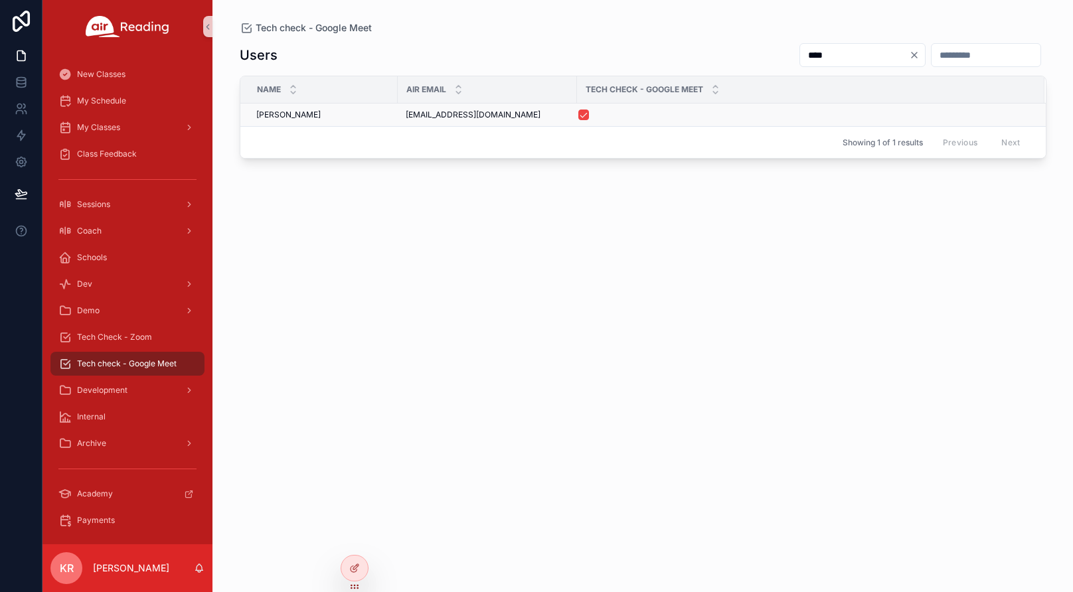
type input "****"
drag, startPoint x: 500, startPoint y: 116, endPoint x: 414, endPoint y: 114, distance: 85.7
click at [414, 114] on span "skyeamberhill@gmail.com" at bounding box center [473, 115] width 135 height 11
click at [457, 116] on span "skyeamberhill@gmail.com" at bounding box center [473, 115] width 135 height 11
drag, startPoint x: 486, startPoint y: 117, endPoint x: 400, endPoint y: 120, distance: 85.1
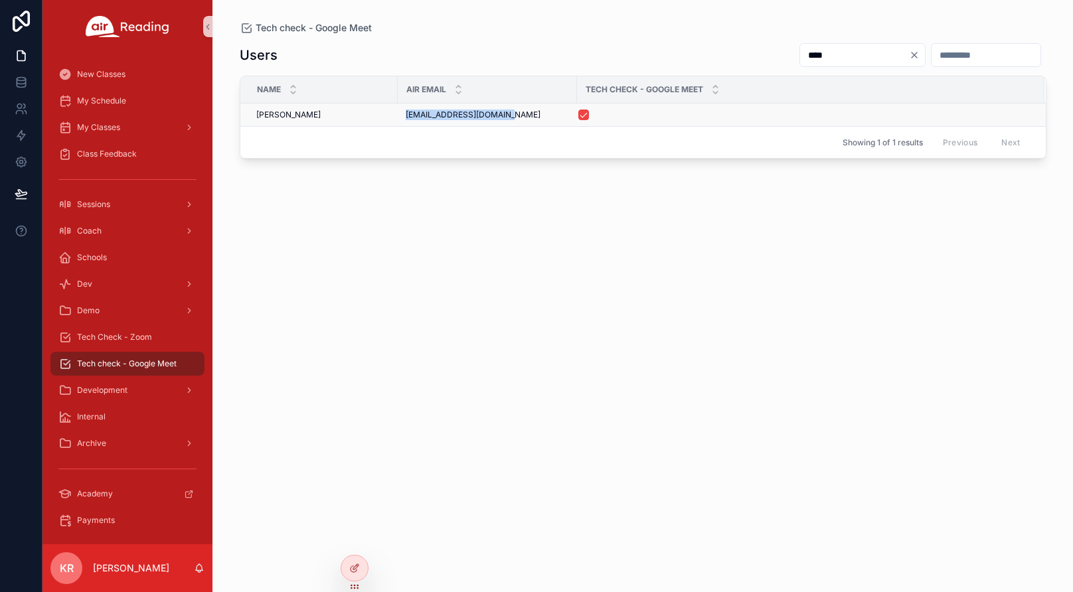
click at [400, 120] on td "skyeamberhill@gmail.com skyeamberhill@gmail.com" at bounding box center [487, 115] width 179 height 23
copy span "skyeamberhill@gmail.com"
click at [149, 335] on span "Tech Check - Zoom" at bounding box center [114, 337] width 75 height 11
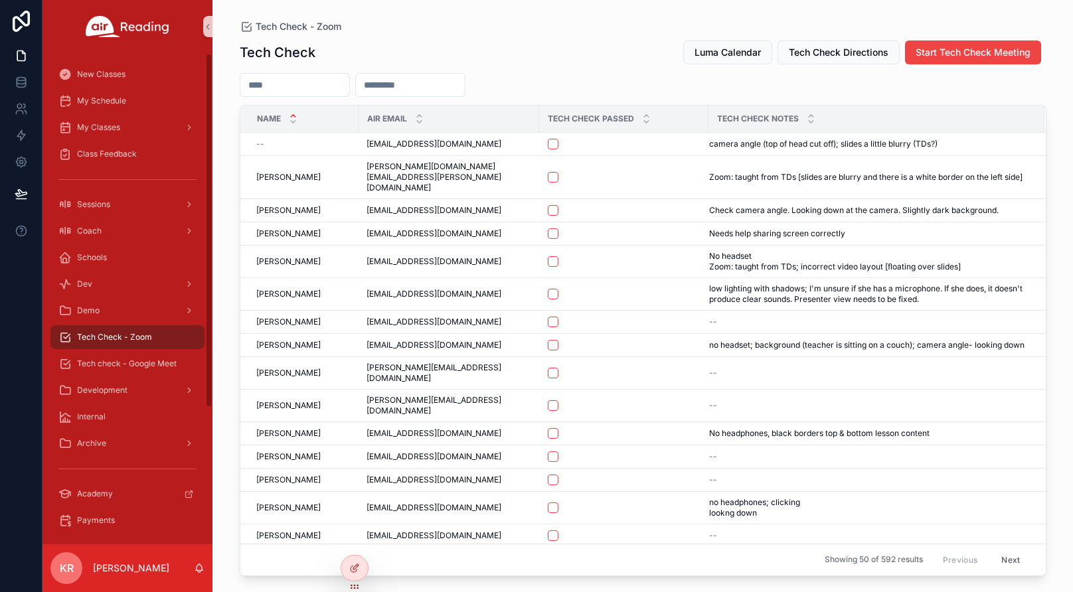
click at [457, 82] on input "scrollable content" at bounding box center [410, 85] width 109 height 19
paste input "**********"
type input "**********"
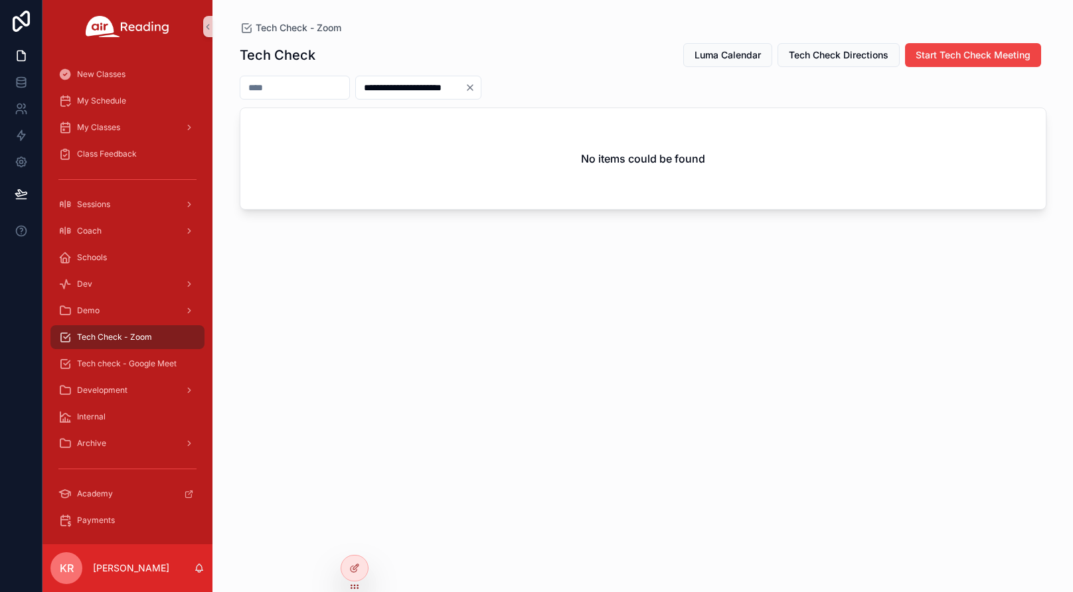
click at [473, 86] on icon "Clear" at bounding box center [470, 87] width 5 height 5
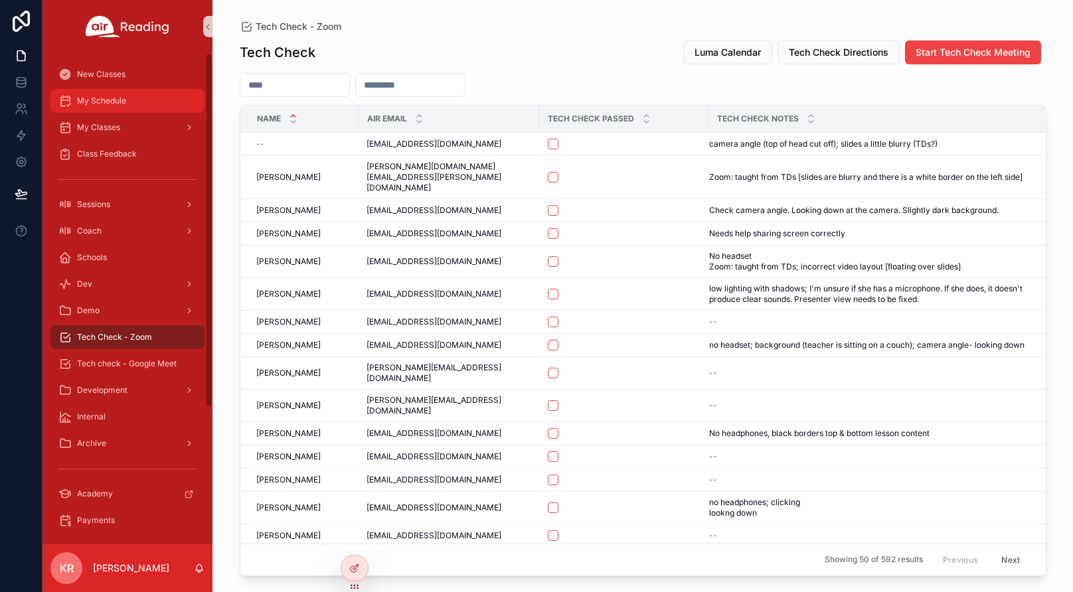
click at [112, 94] on div "My Schedule" at bounding box center [127, 100] width 138 height 21
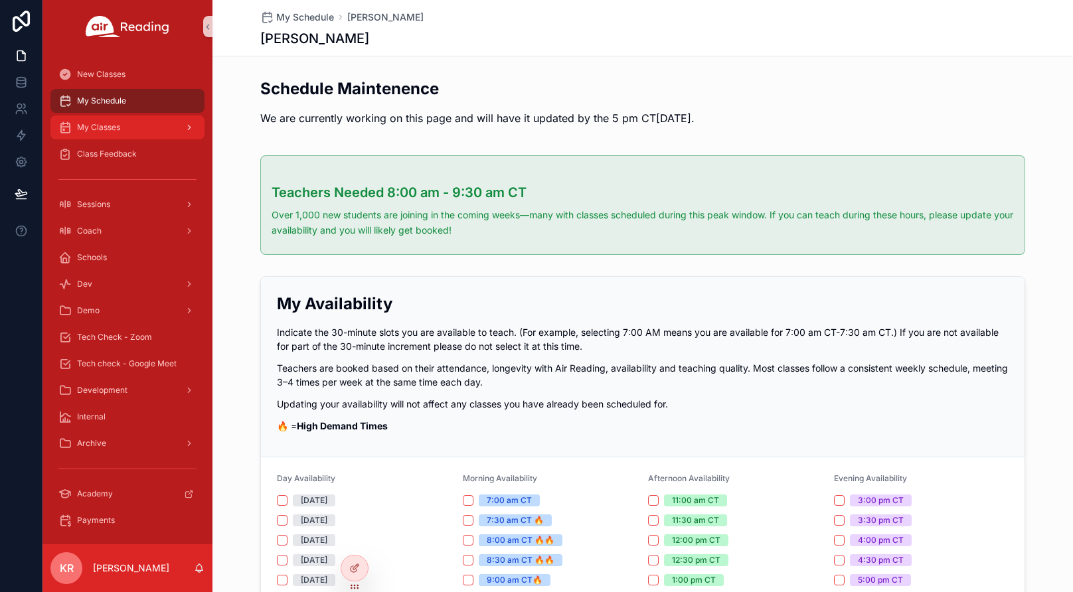
click at [119, 128] on span "My Classes" at bounding box center [98, 127] width 43 height 11
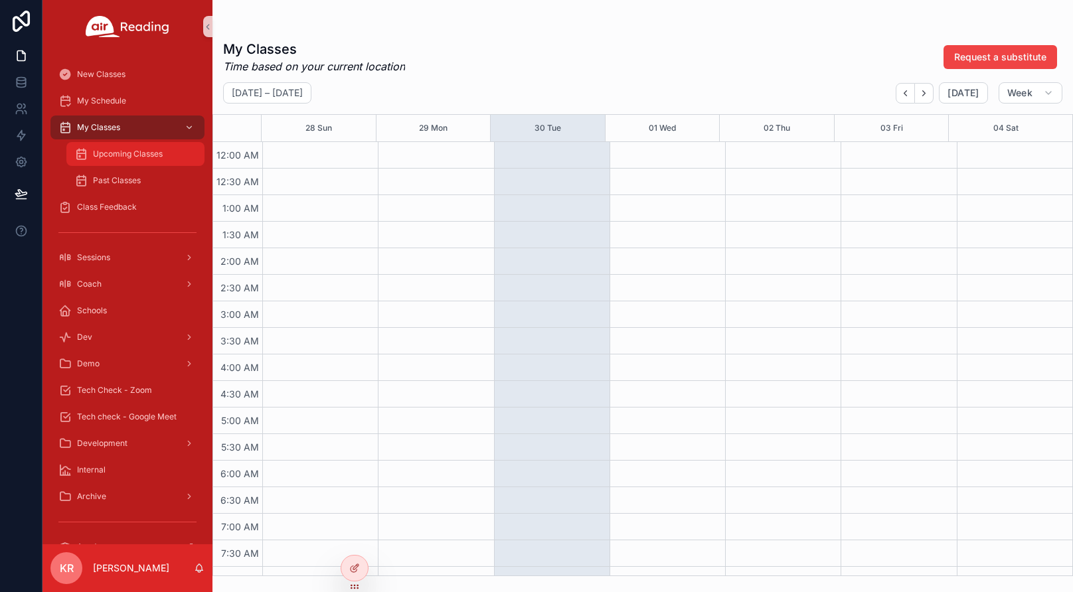
click at [132, 151] on span "Upcoming Classes" at bounding box center [128, 154] width 70 height 11
